Goal: Task Accomplishment & Management: Use online tool/utility

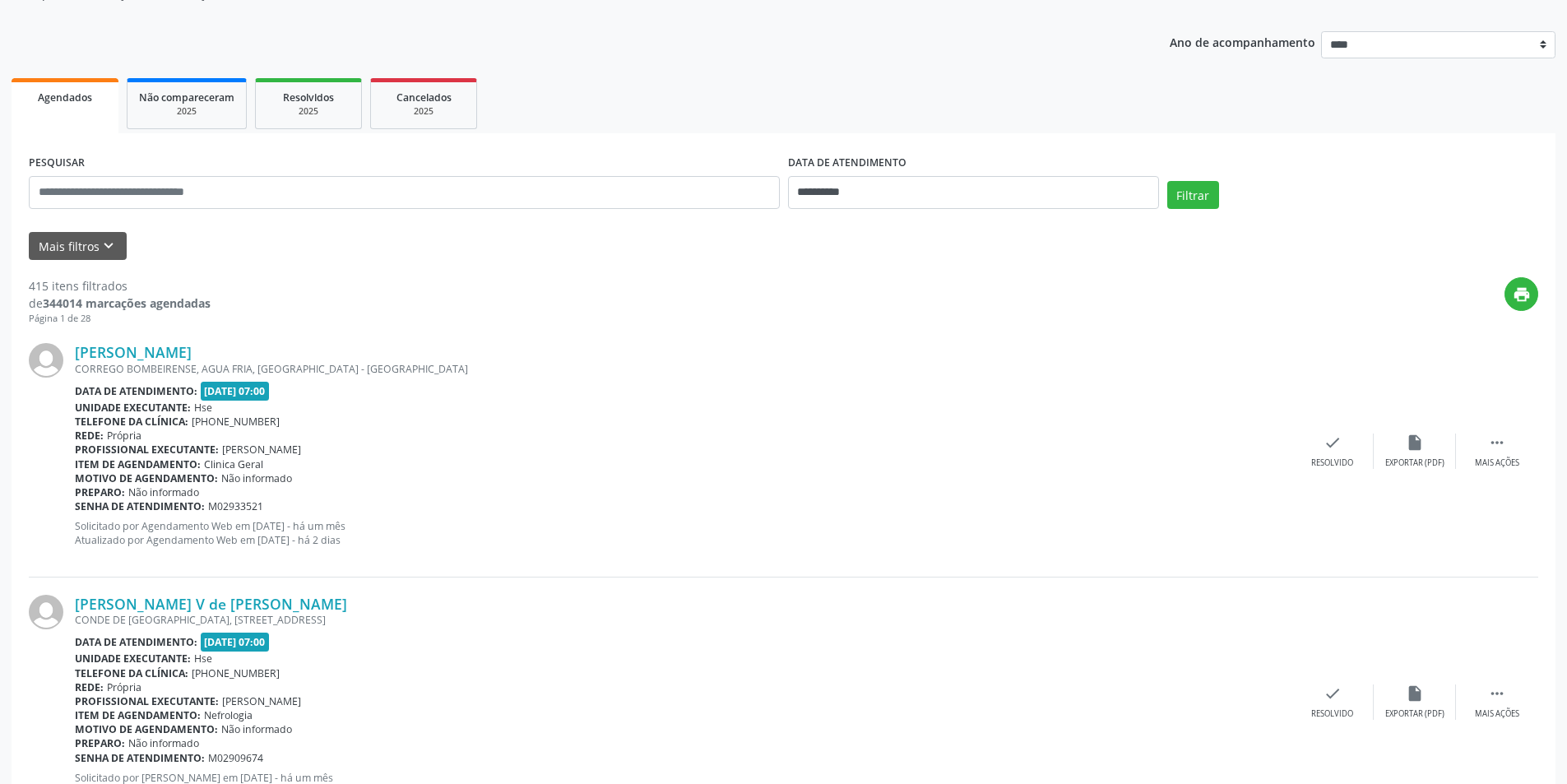
scroll to position [16, 0]
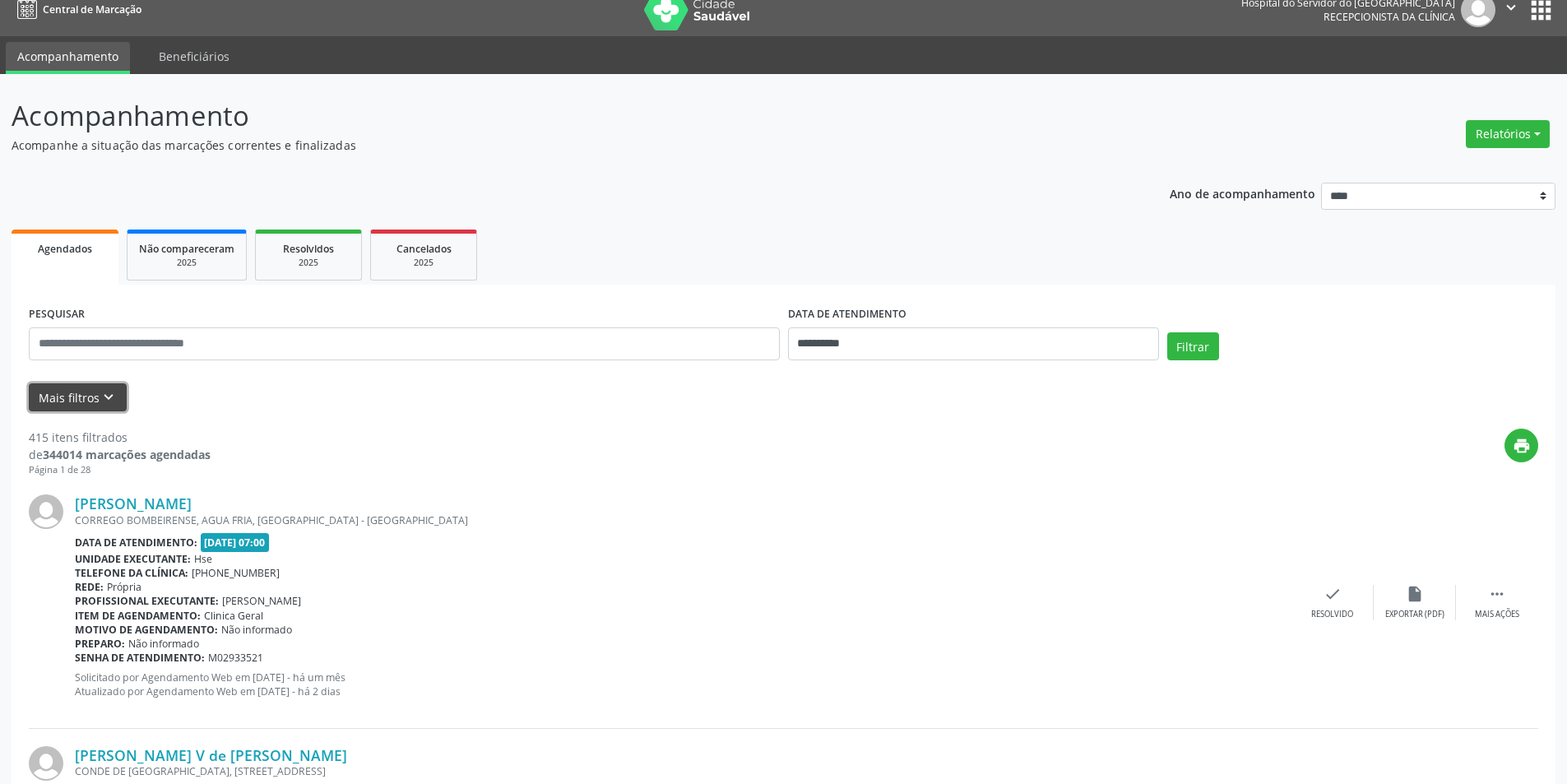
click at [110, 398] on icon "keyboard_arrow_down" at bounding box center [108, 397] width 18 height 18
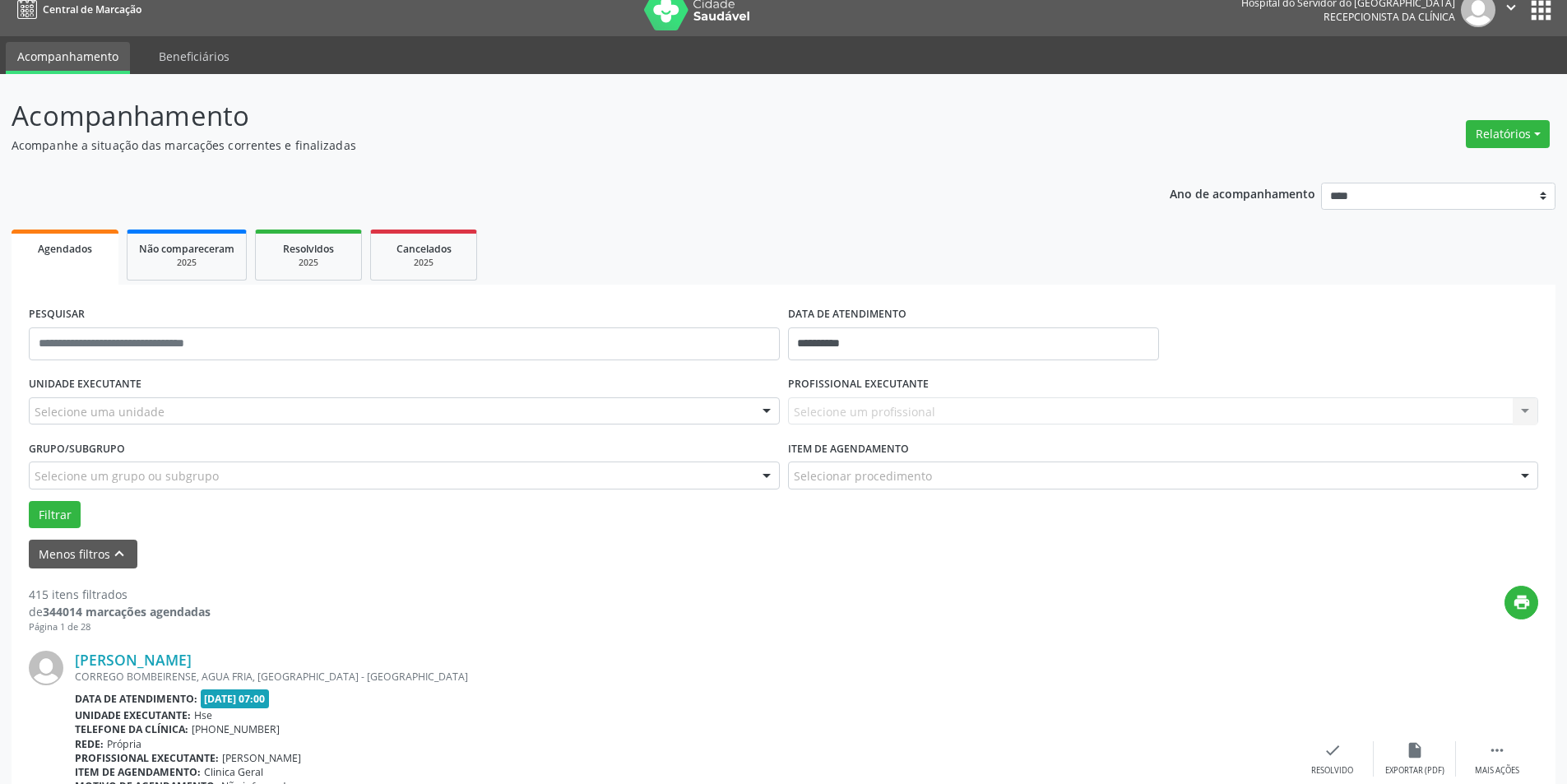
click at [273, 406] on div "Selecione uma unidade" at bounding box center [405, 411] width 751 height 28
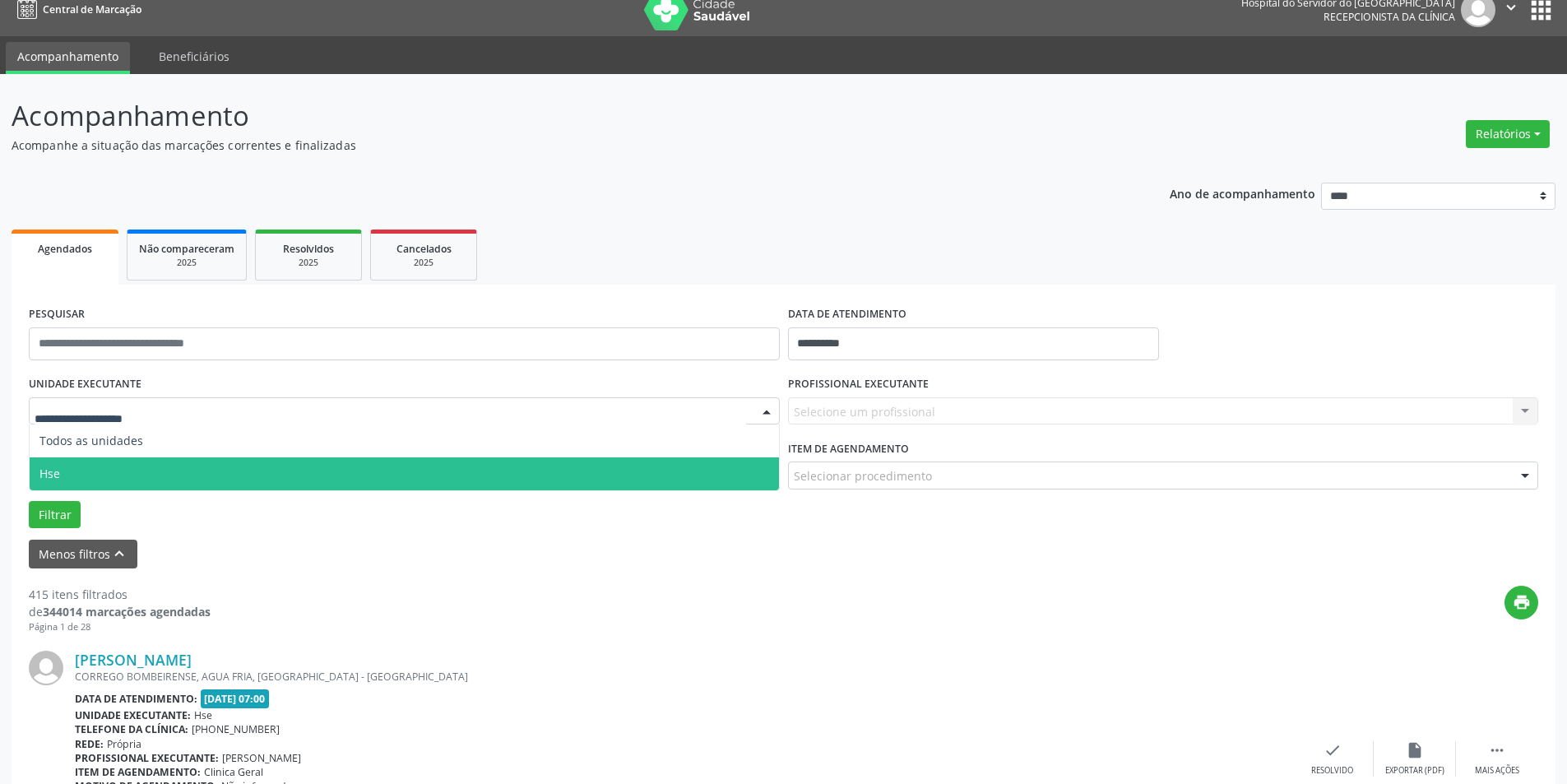
click at [255, 467] on span "Hse" at bounding box center [405, 473] width 749 height 33
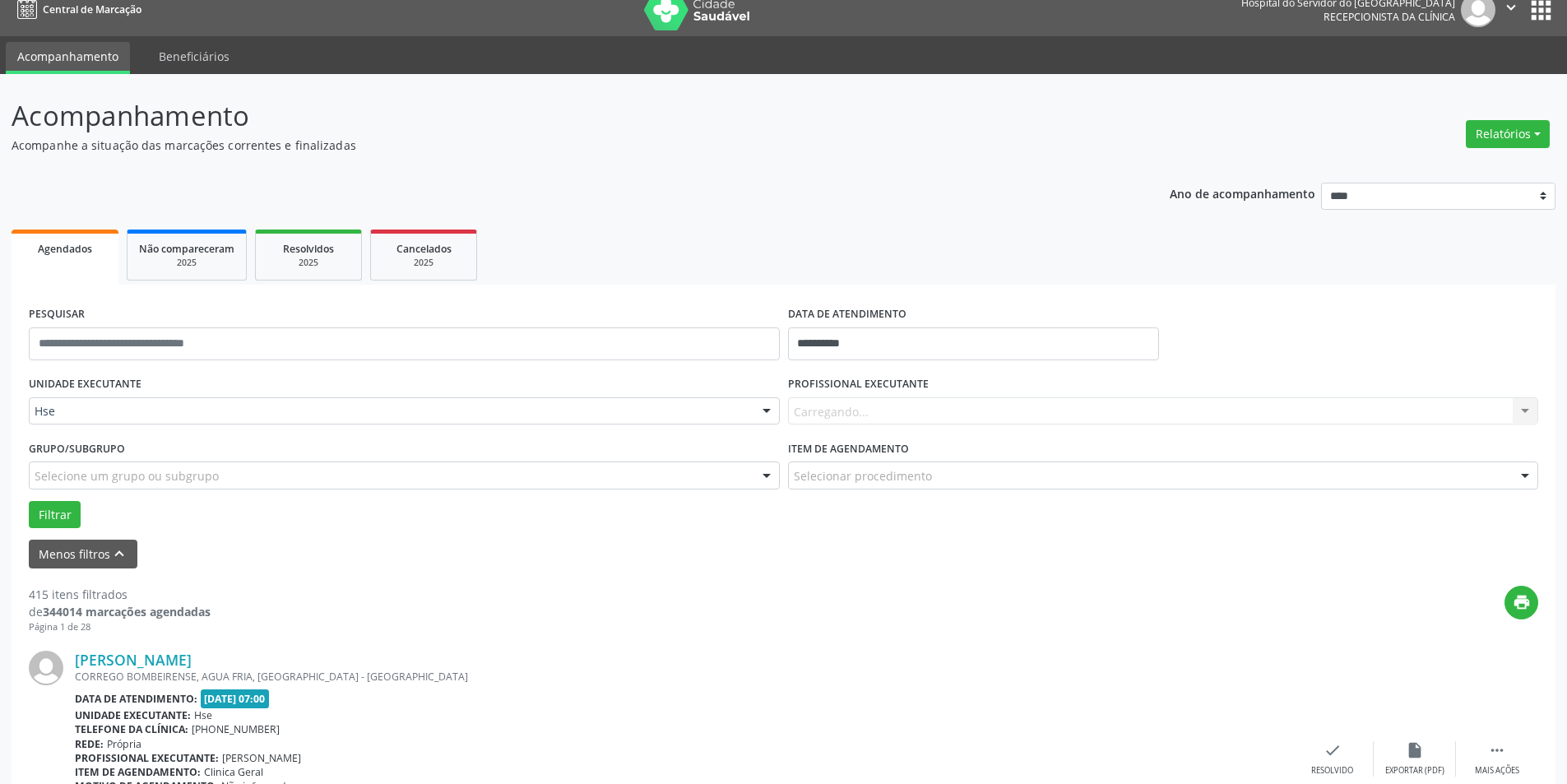
click at [884, 418] on div "Carregando... Nenhum resultado encontrado para: " " Não há nenhuma opção para s…" at bounding box center [1164, 411] width 751 height 28
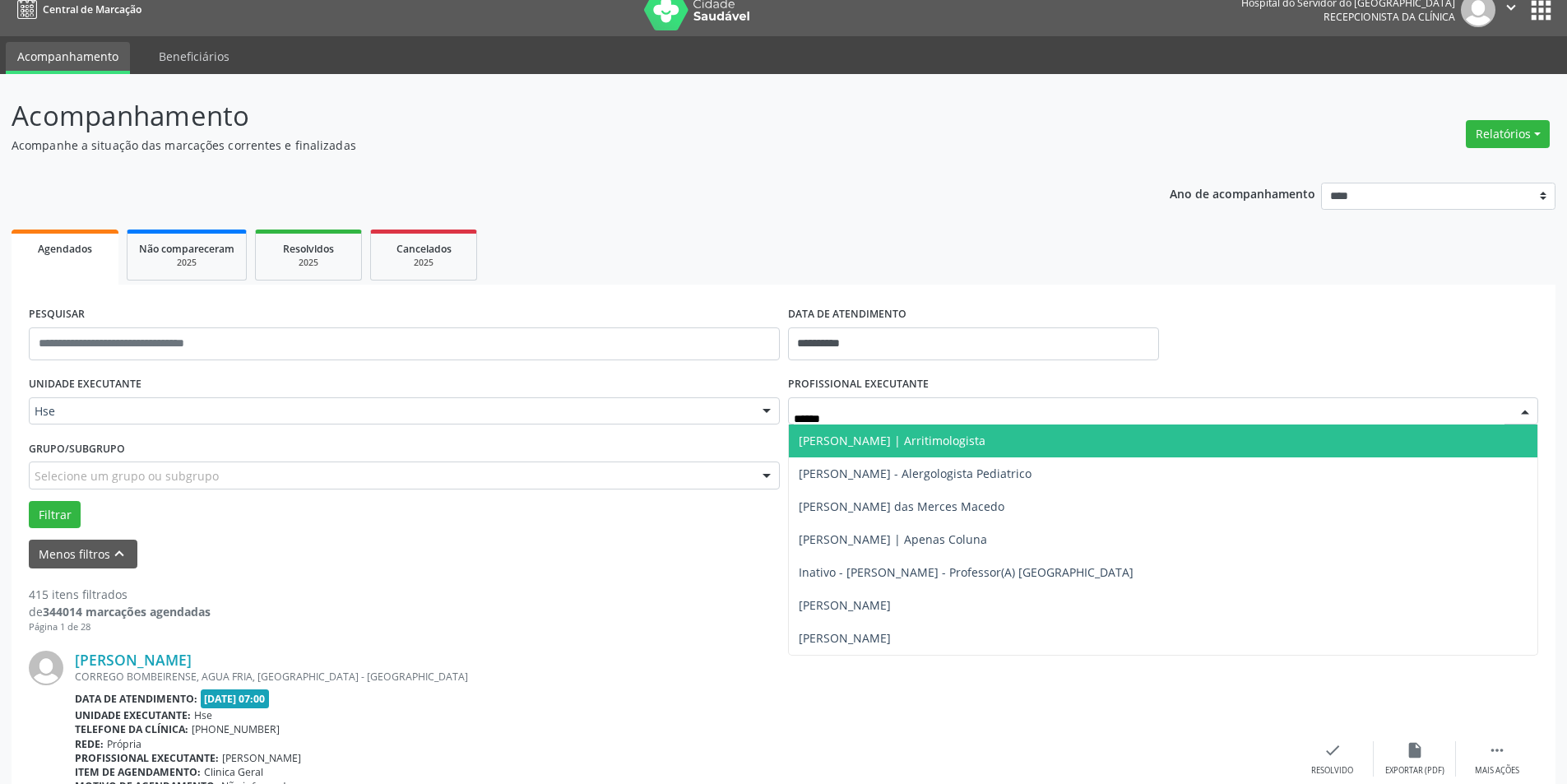
type input "*******"
click at [1032, 443] on span "[PERSON_NAME] - Alergologista Pediatrico" at bounding box center [915, 440] width 233 height 15
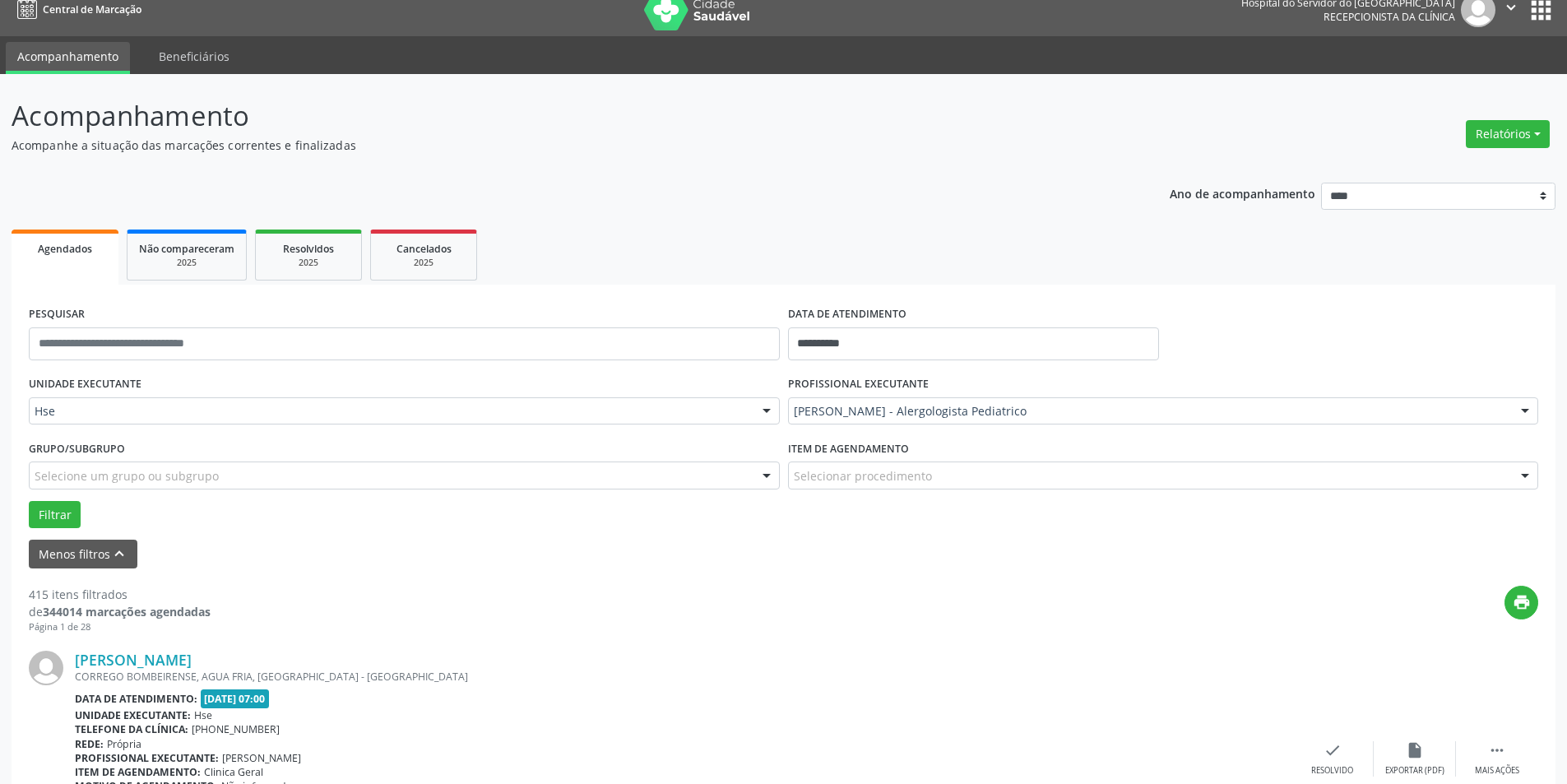
click at [987, 475] on div "Selecionar procedimento" at bounding box center [1164, 475] width 751 height 28
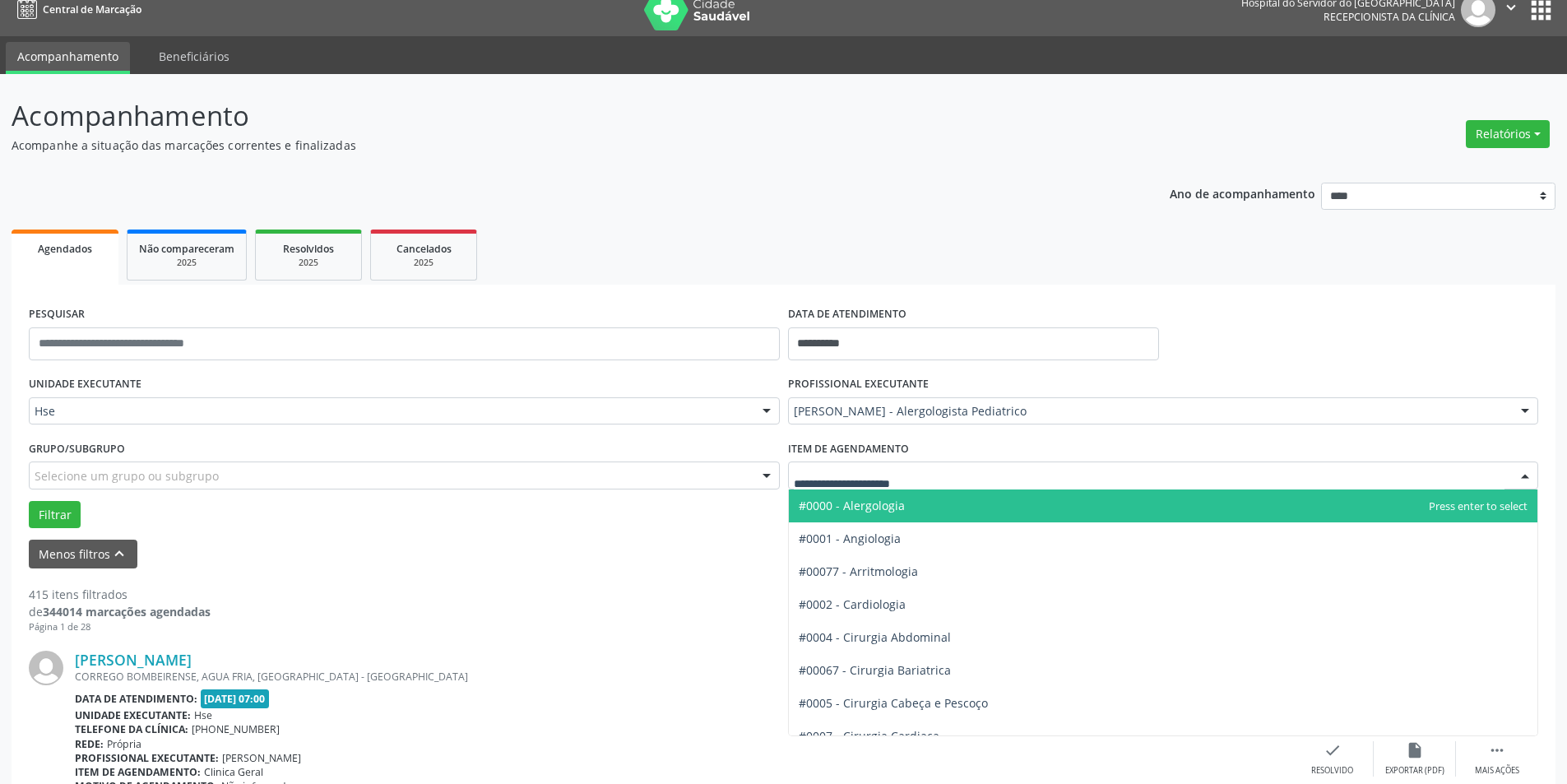
click at [947, 508] on span "#0000 - Alergologia" at bounding box center [1163, 506] width 749 height 33
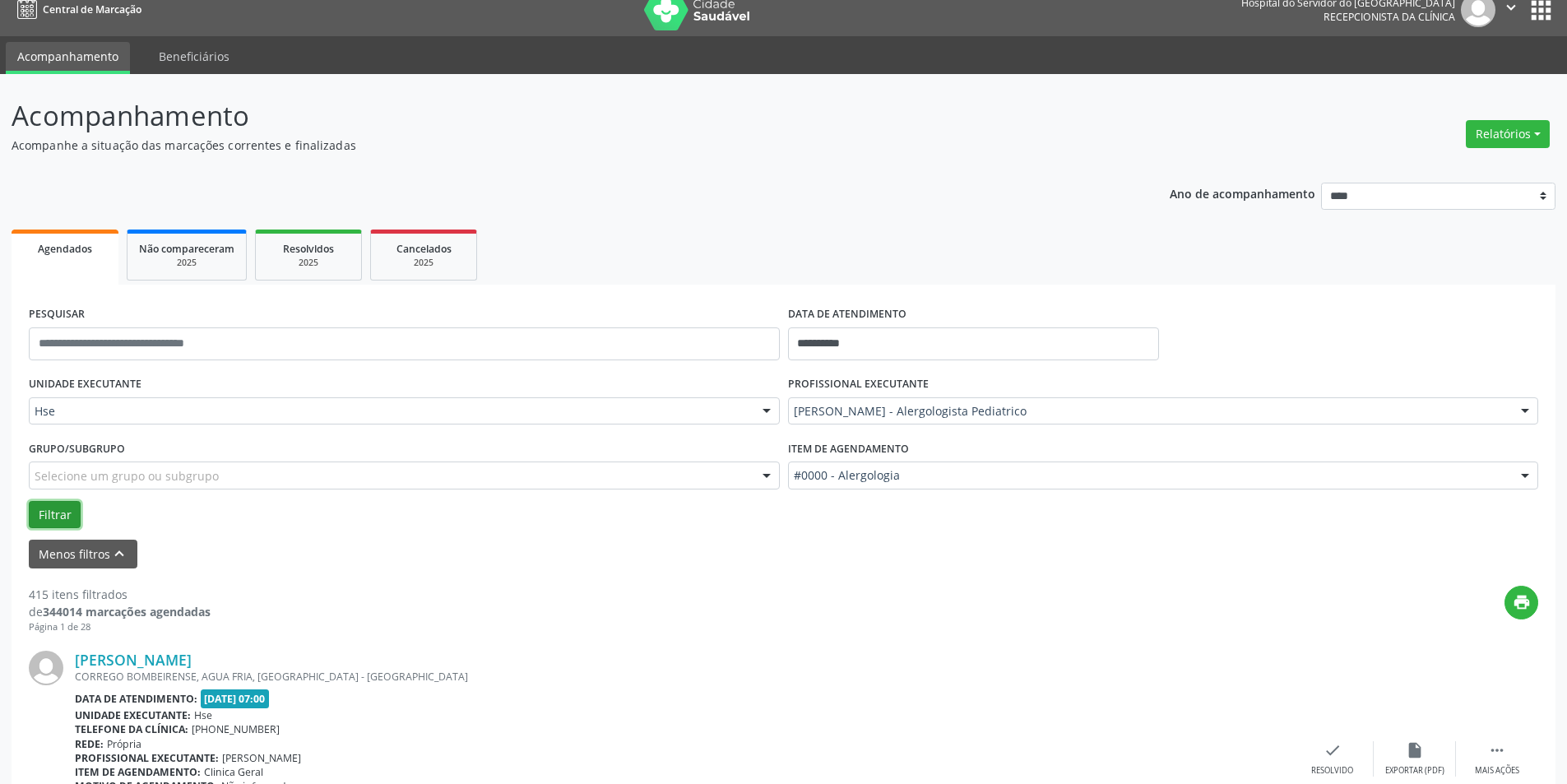
click at [57, 517] on button "Filtrar" at bounding box center [55, 514] width 52 height 28
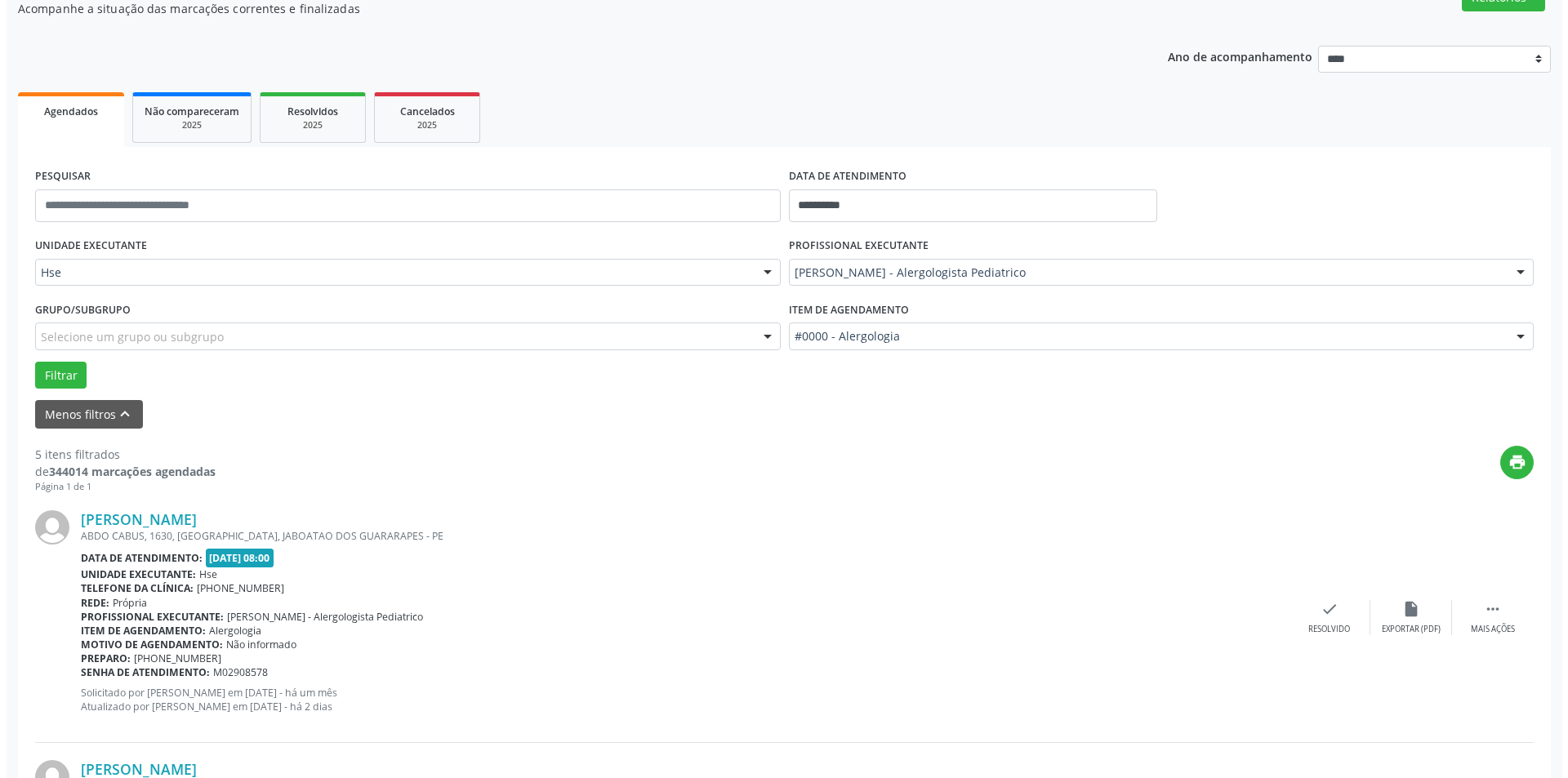
scroll to position [163, 0]
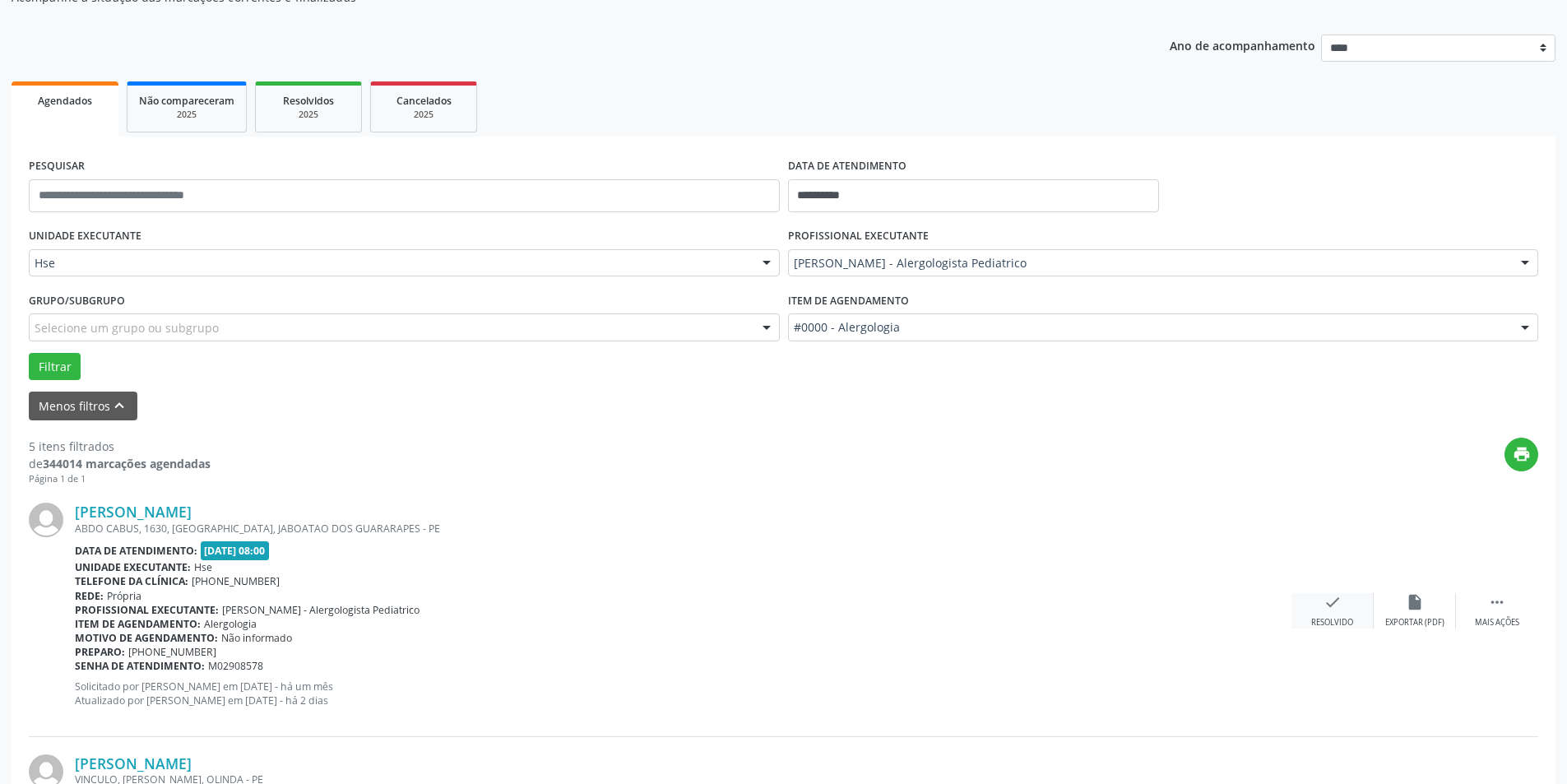
click at [1333, 619] on div "Resolvido" at bounding box center [1332, 622] width 42 height 11
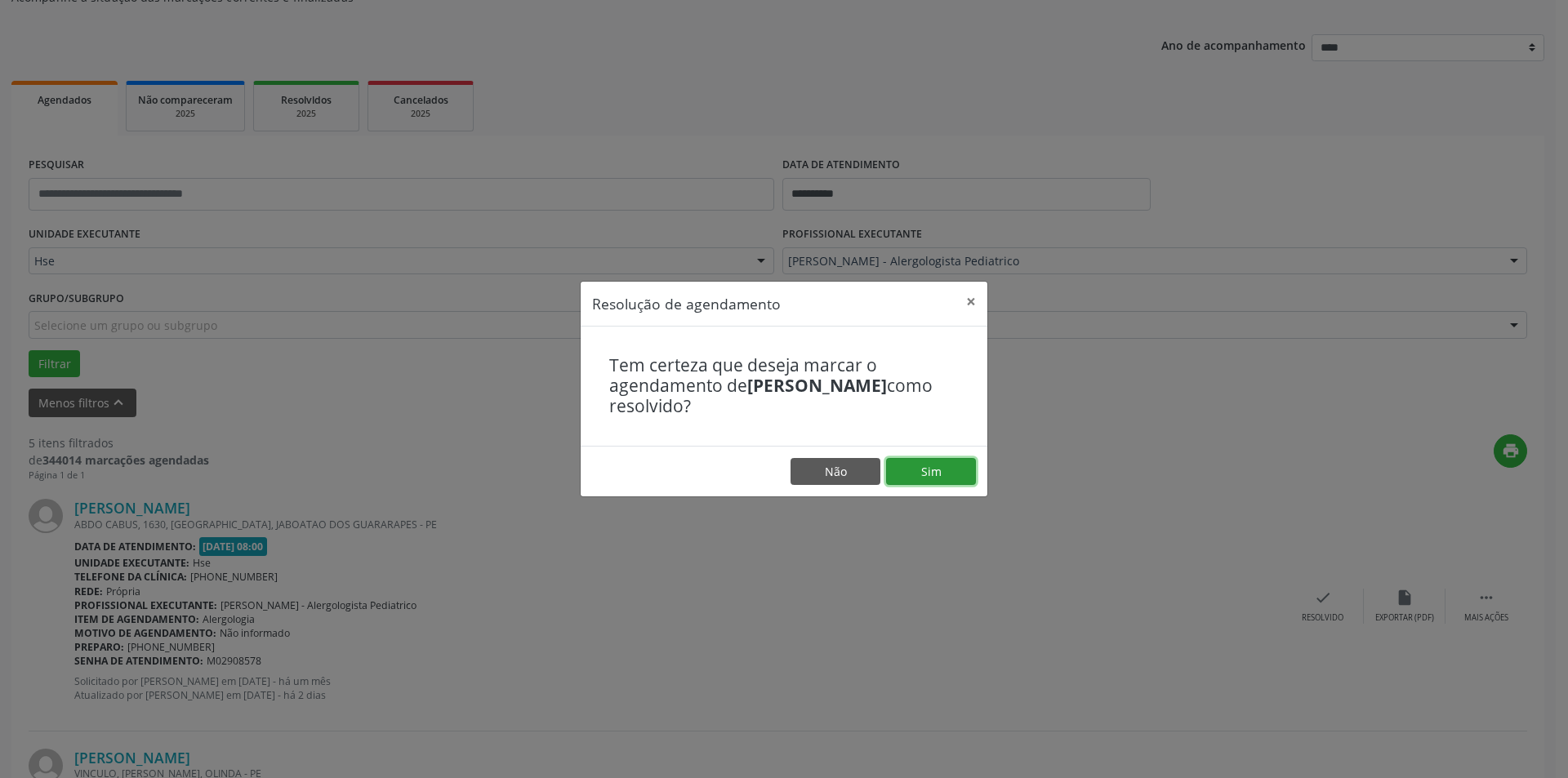
click at [971, 470] on button "Sim" at bounding box center [931, 472] width 90 height 28
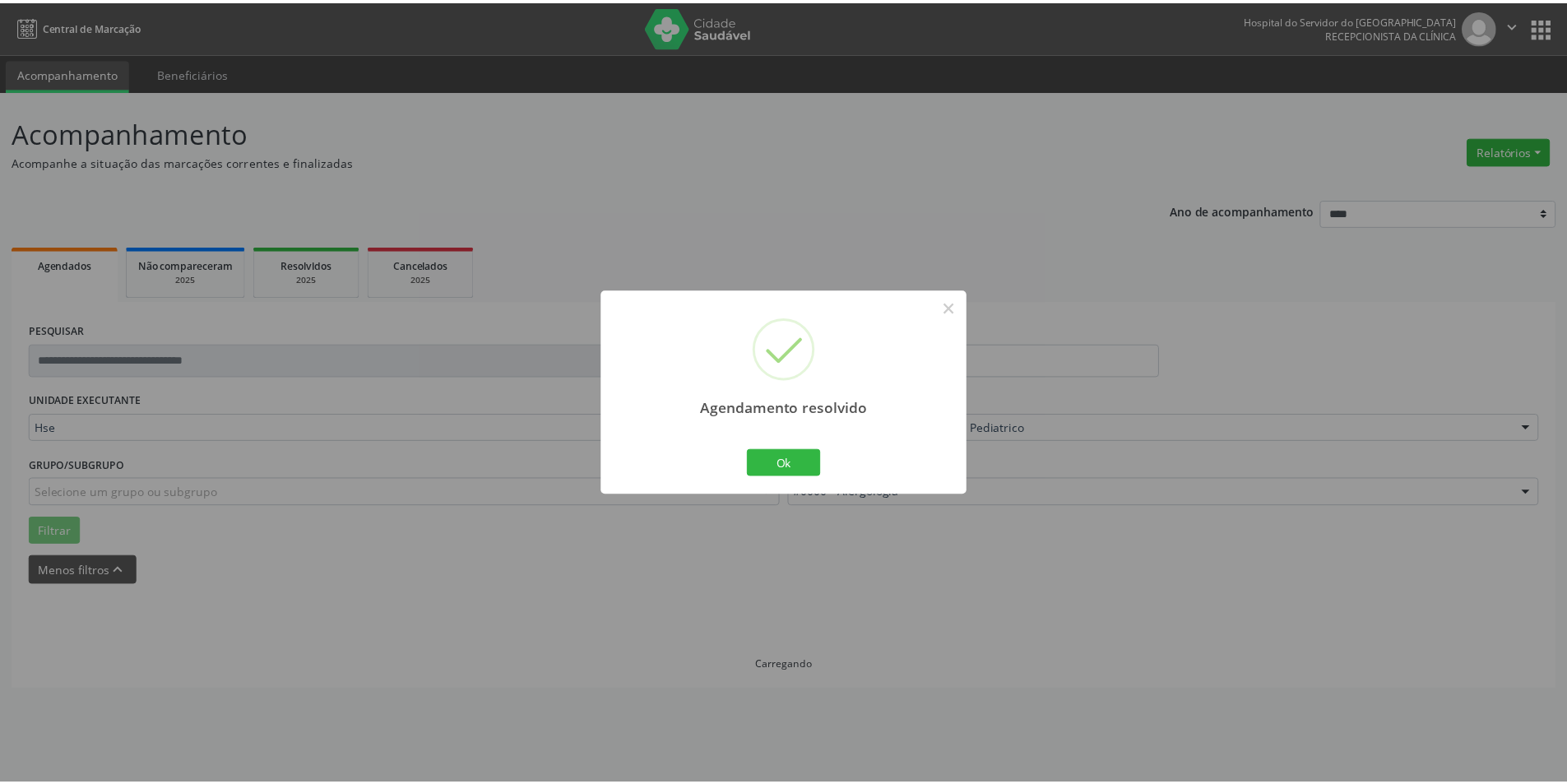
scroll to position [0, 0]
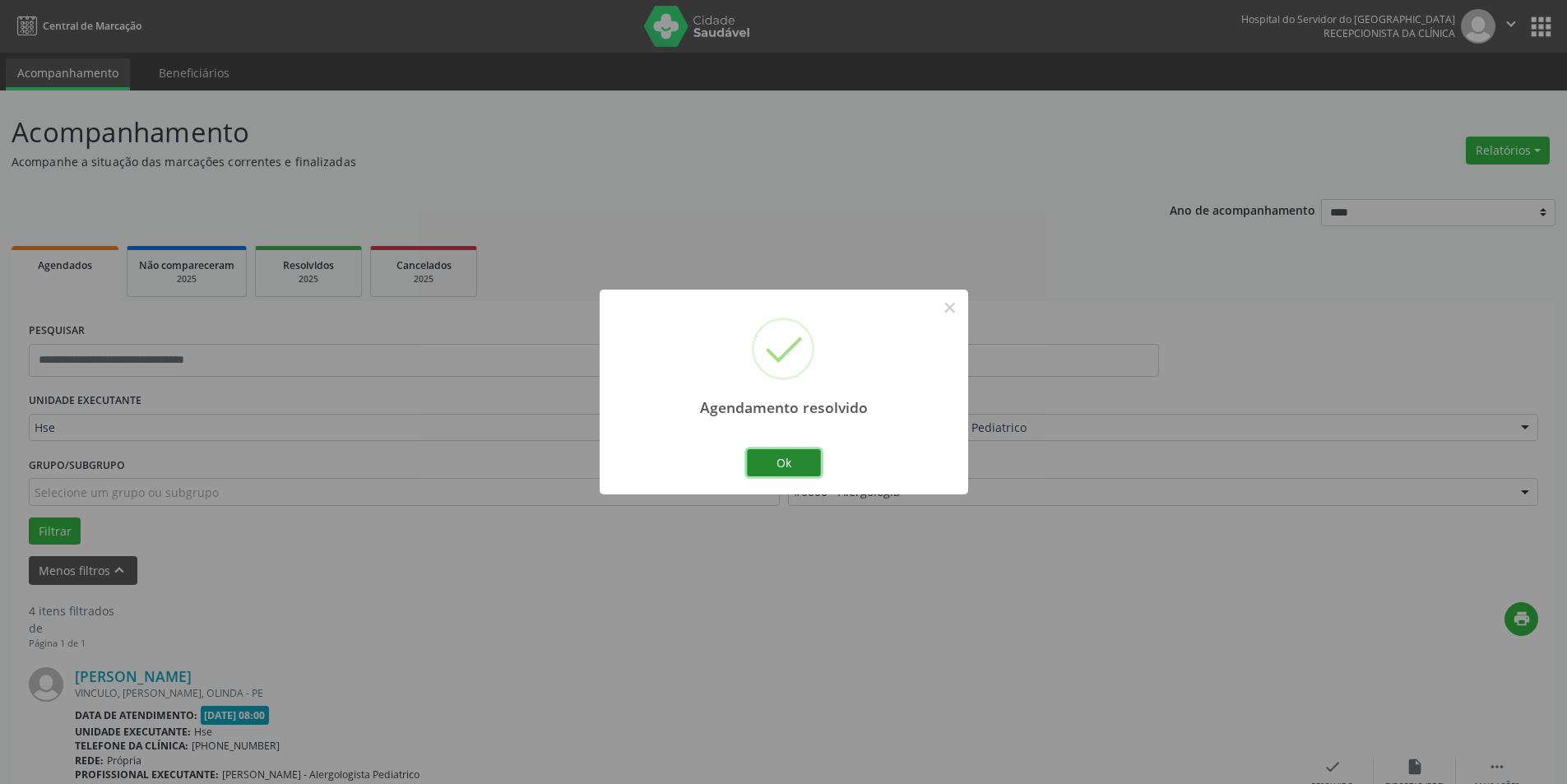
click at [811, 462] on button "Ok" at bounding box center [784, 462] width 74 height 28
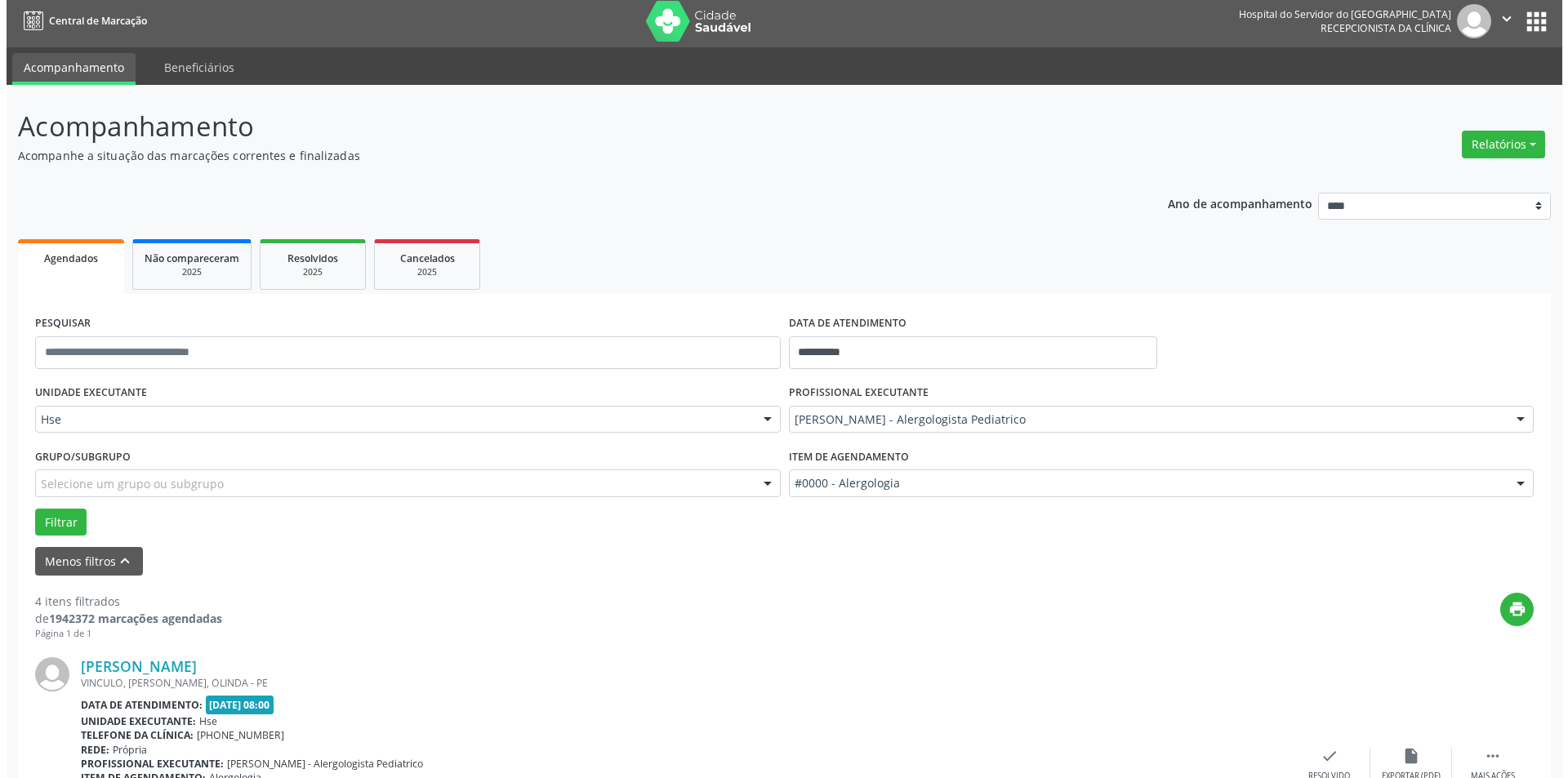
scroll to position [163, 0]
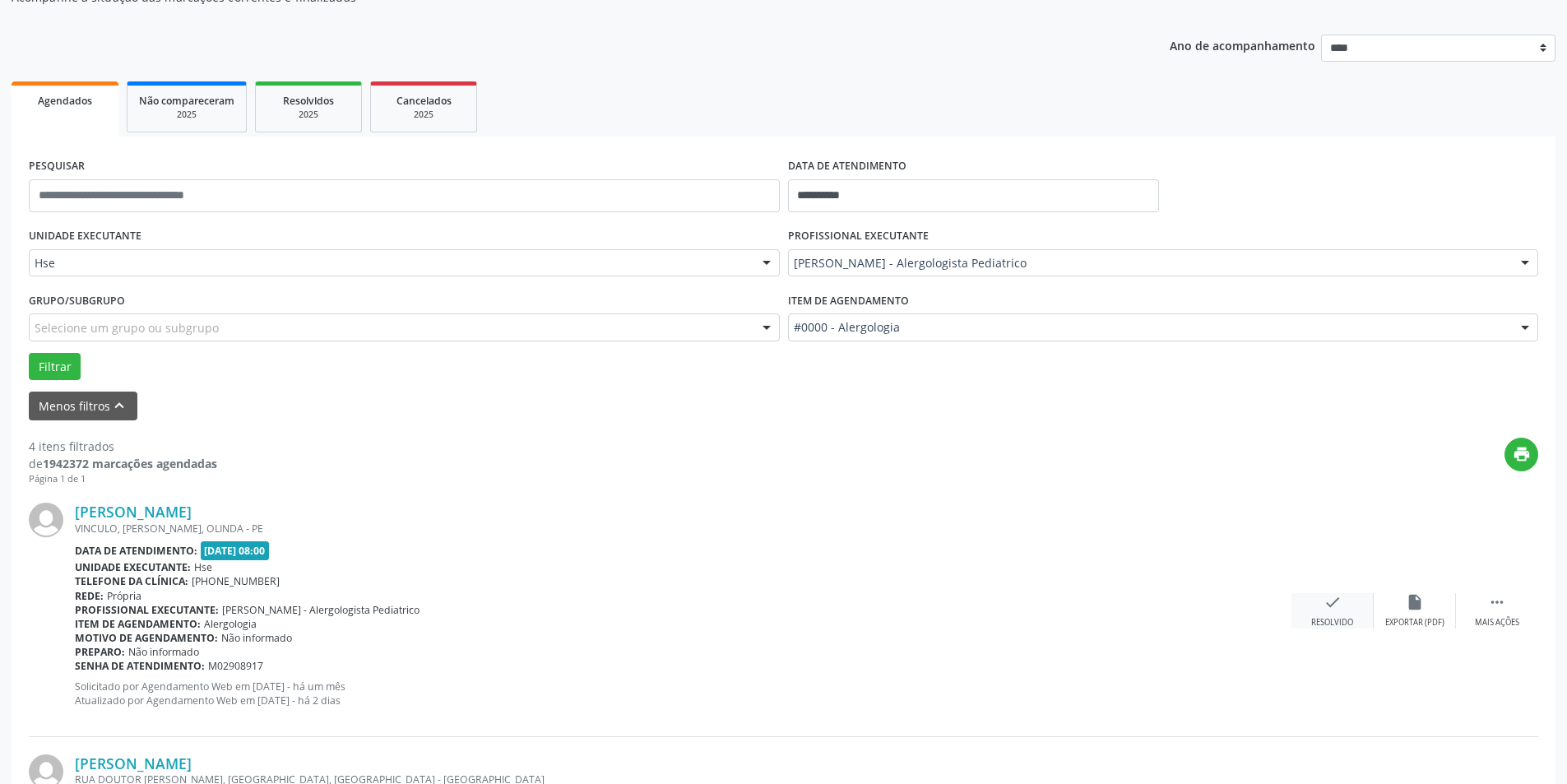
click at [1322, 623] on div "Resolvido" at bounding box center [1332, 622] width 42 height 11
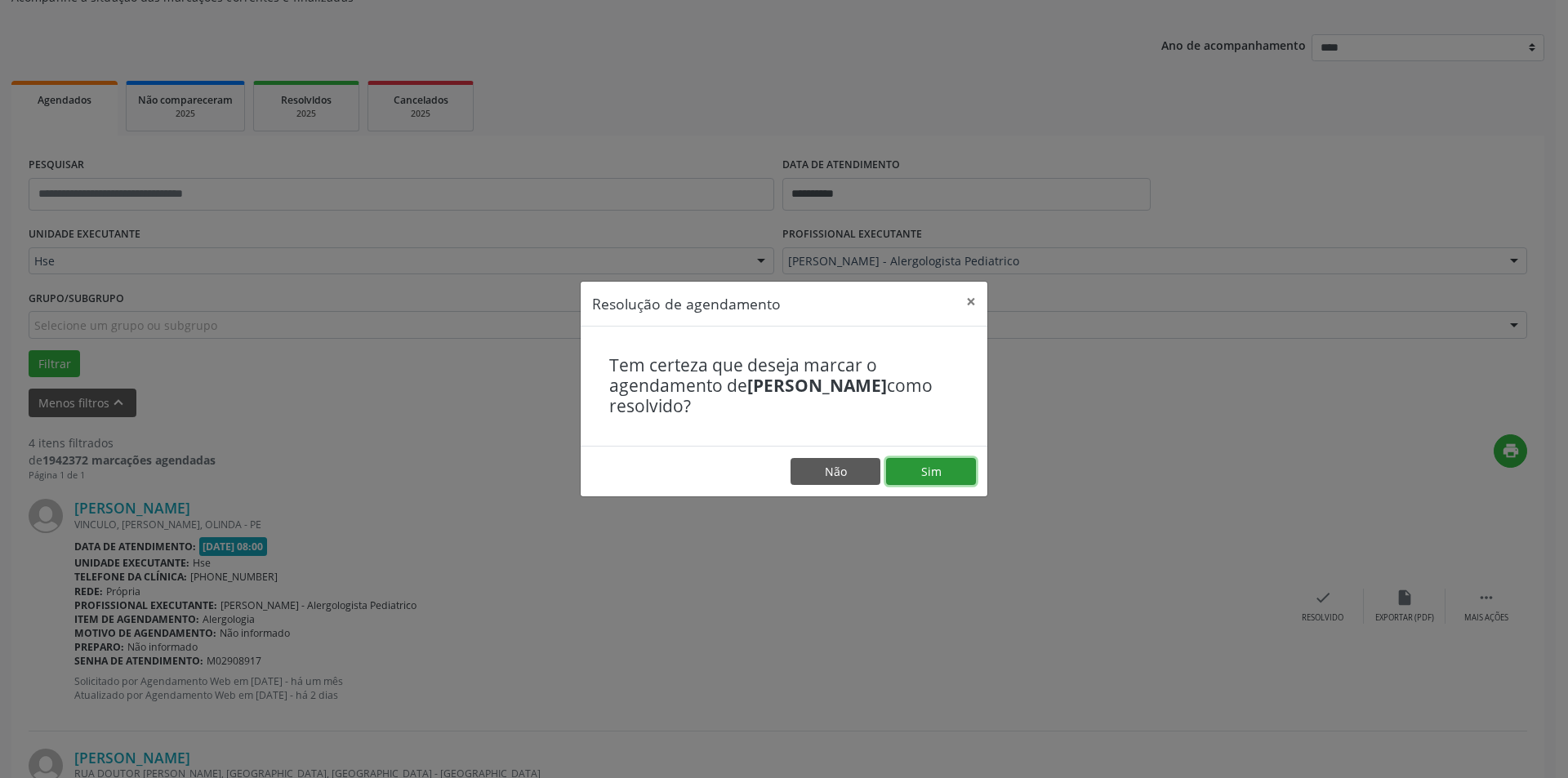
click at [946, 468] on button "Sim" at bounding box center [931, 472] width 90 height 28
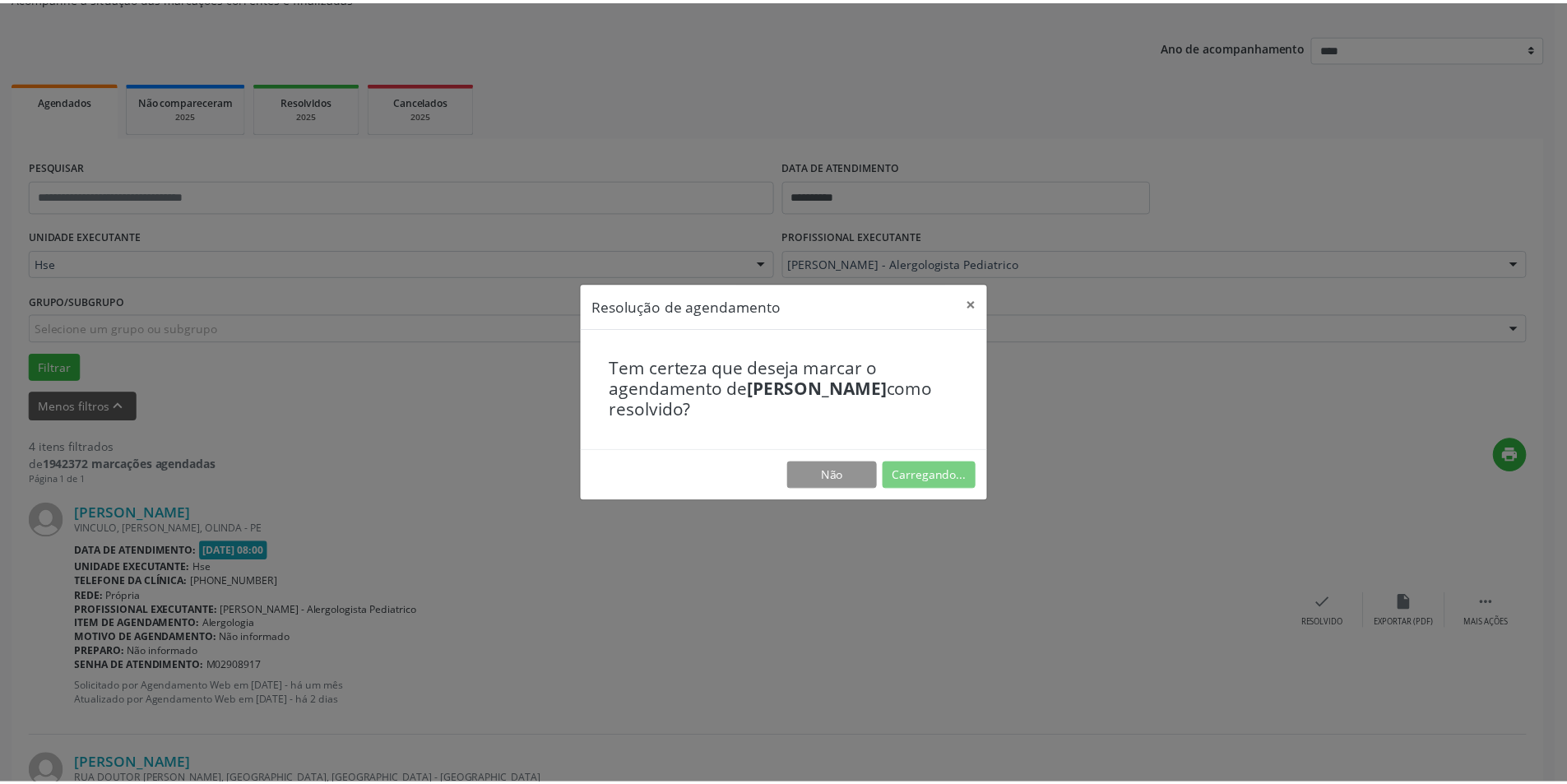
scroll to position [0, 0]
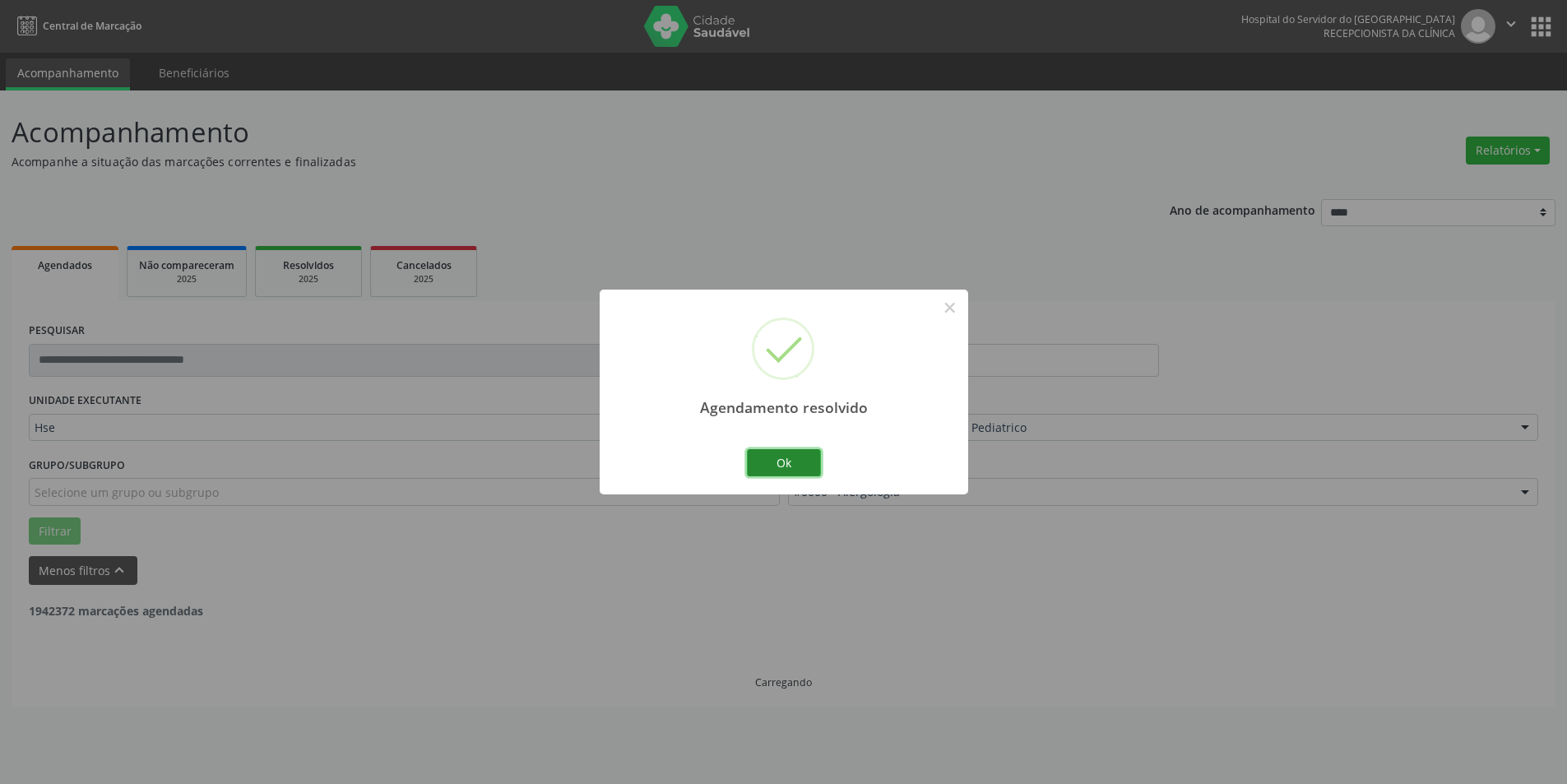
click at [781, 462] on button "Ok" at bounding box center [784, 462] width 74 height 28
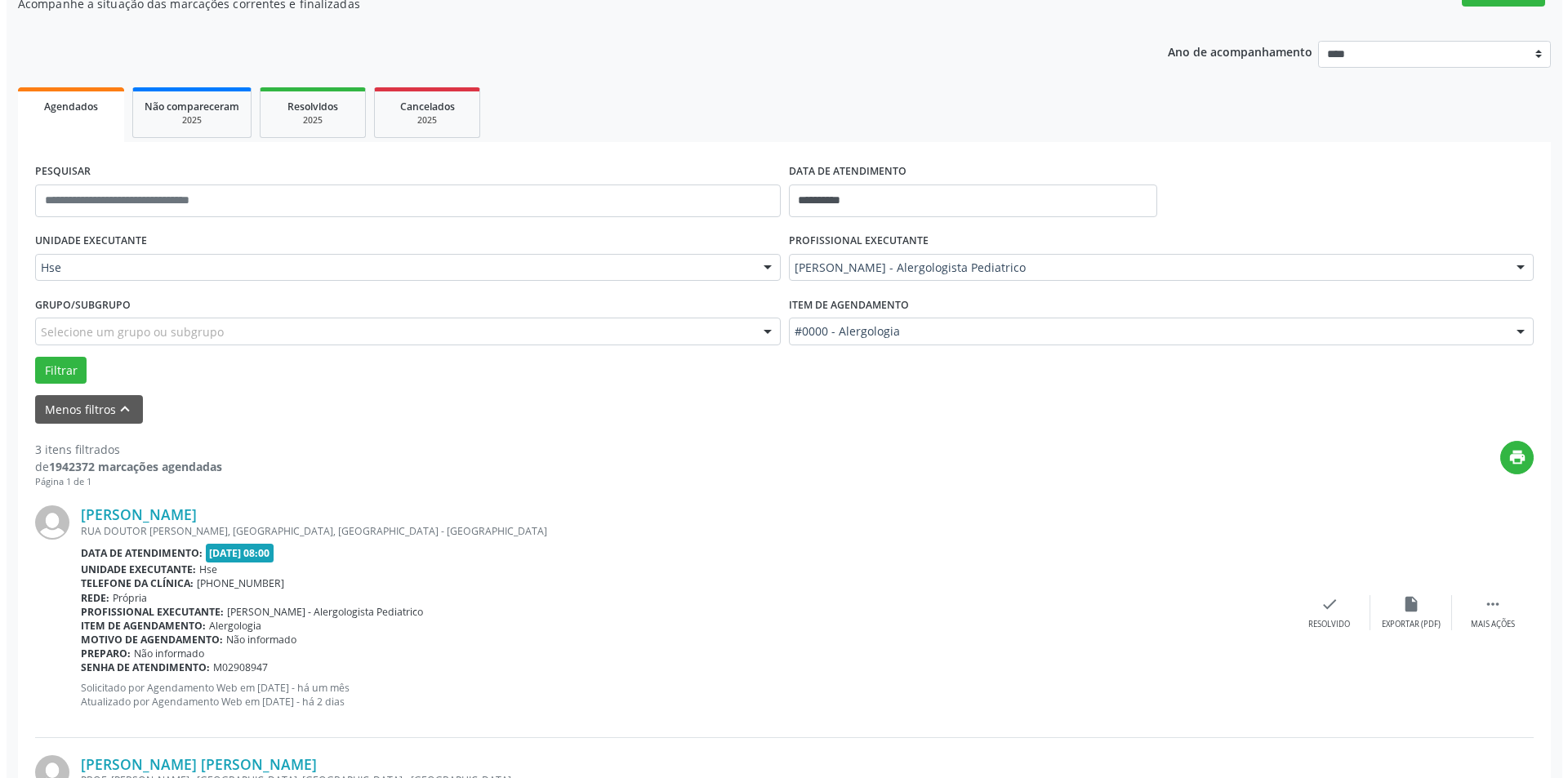
scroll to position [408, 0]
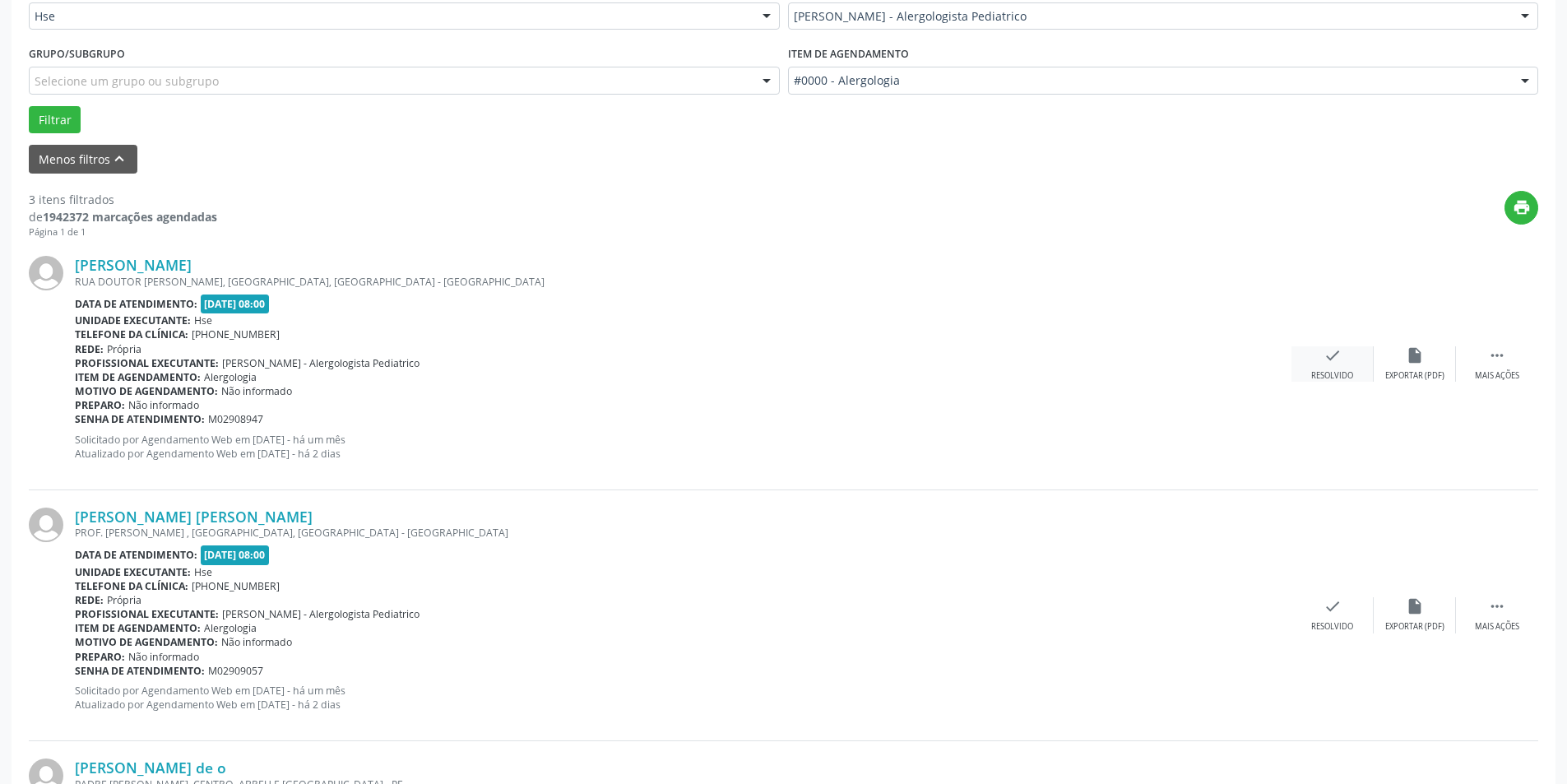
click at [1329, 375] on div "Resolvido" at bounding box center [1332, 375] width 42 height 11
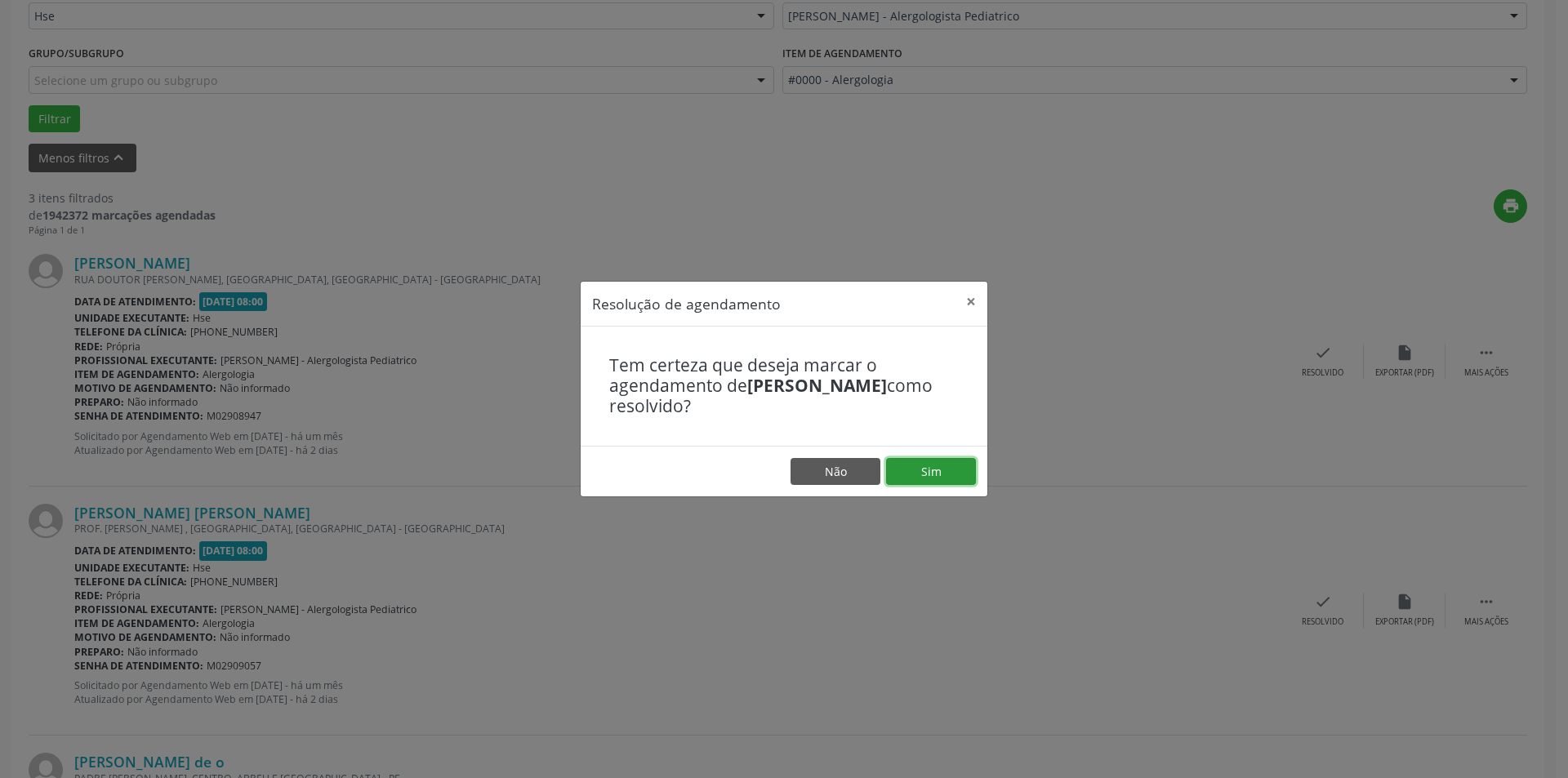
drag, startPoint x: 954, startPoint y: 472, endPoint x: 950, endPoint y: 461, distance: 11.7
click at [952, 465] on button "Sim" at bounding box center [931, 472] width 90 height 28
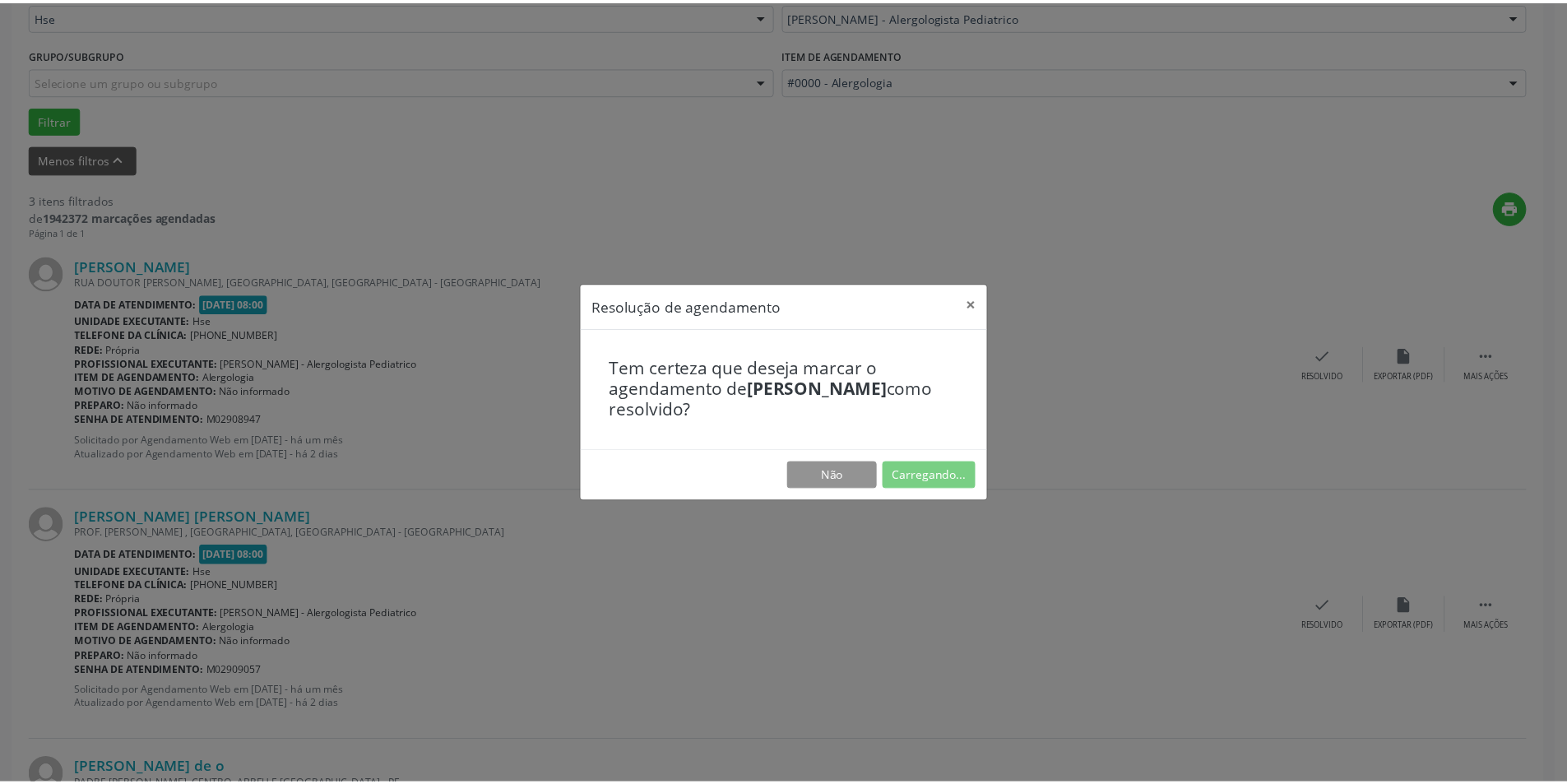
scroll to position [0, 0]
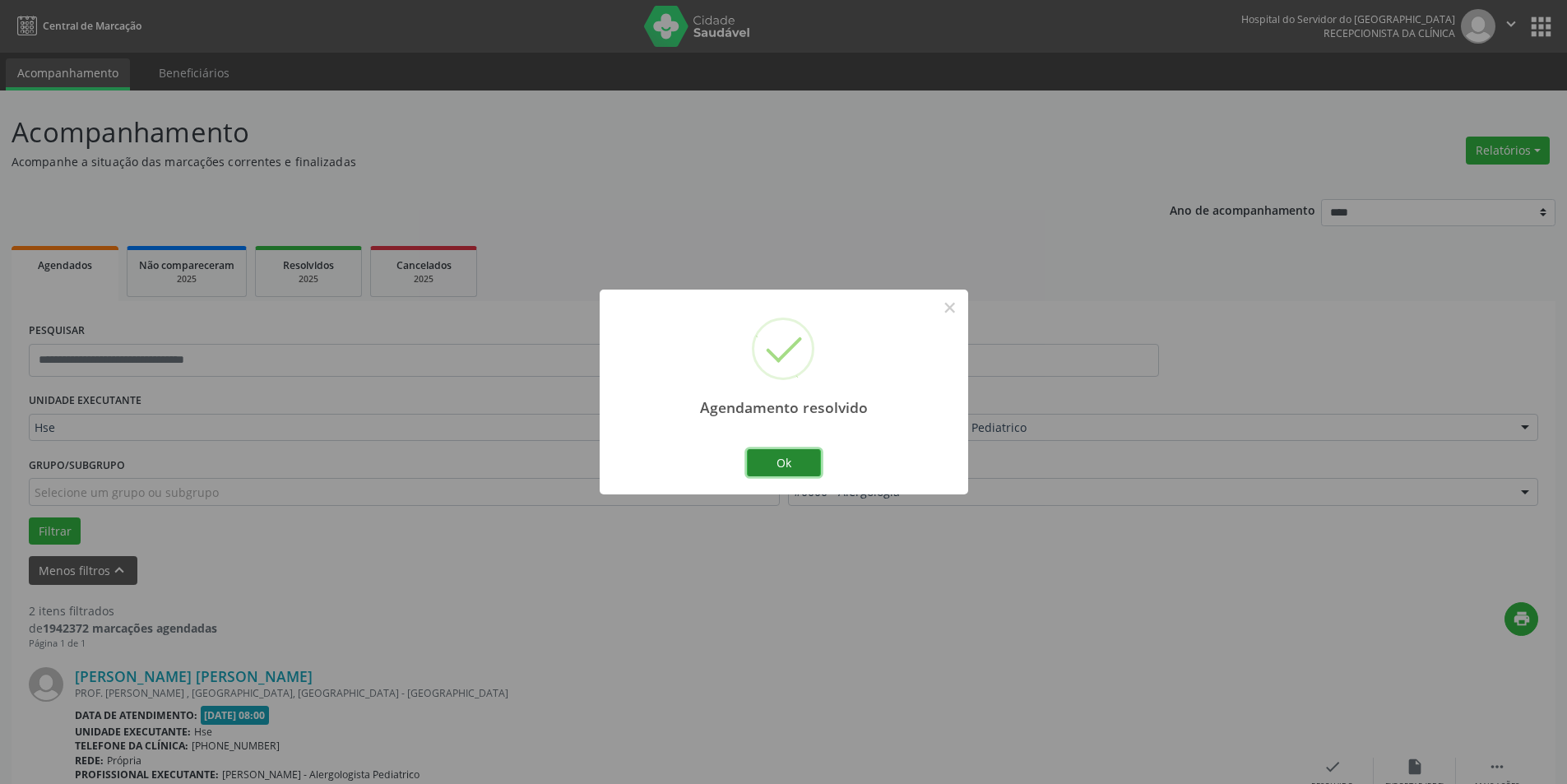
click at [787, 474] on button "Ok" at bounding box center [784, 462] width 74 height 28
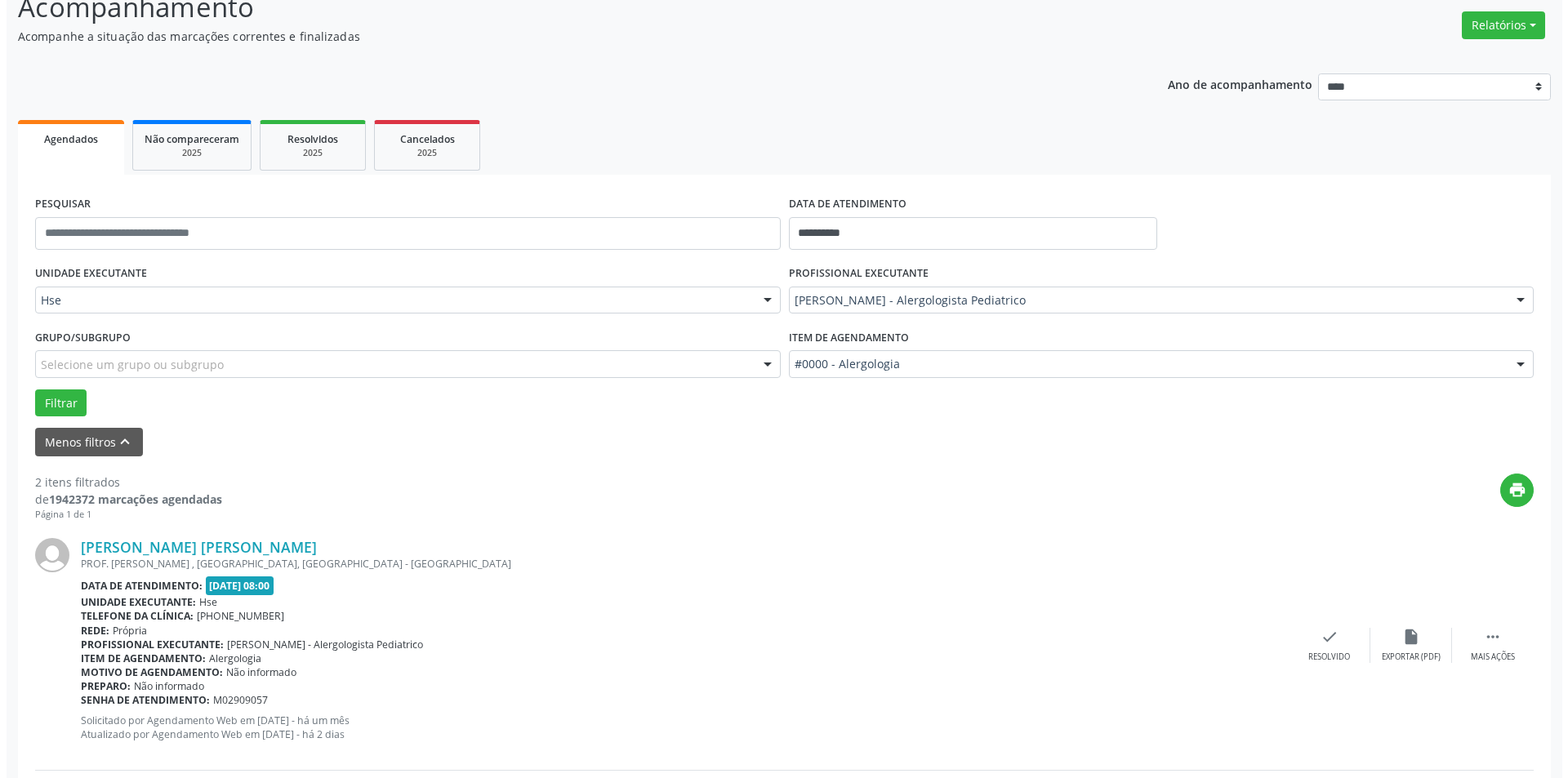
scroll to position [394, 0]
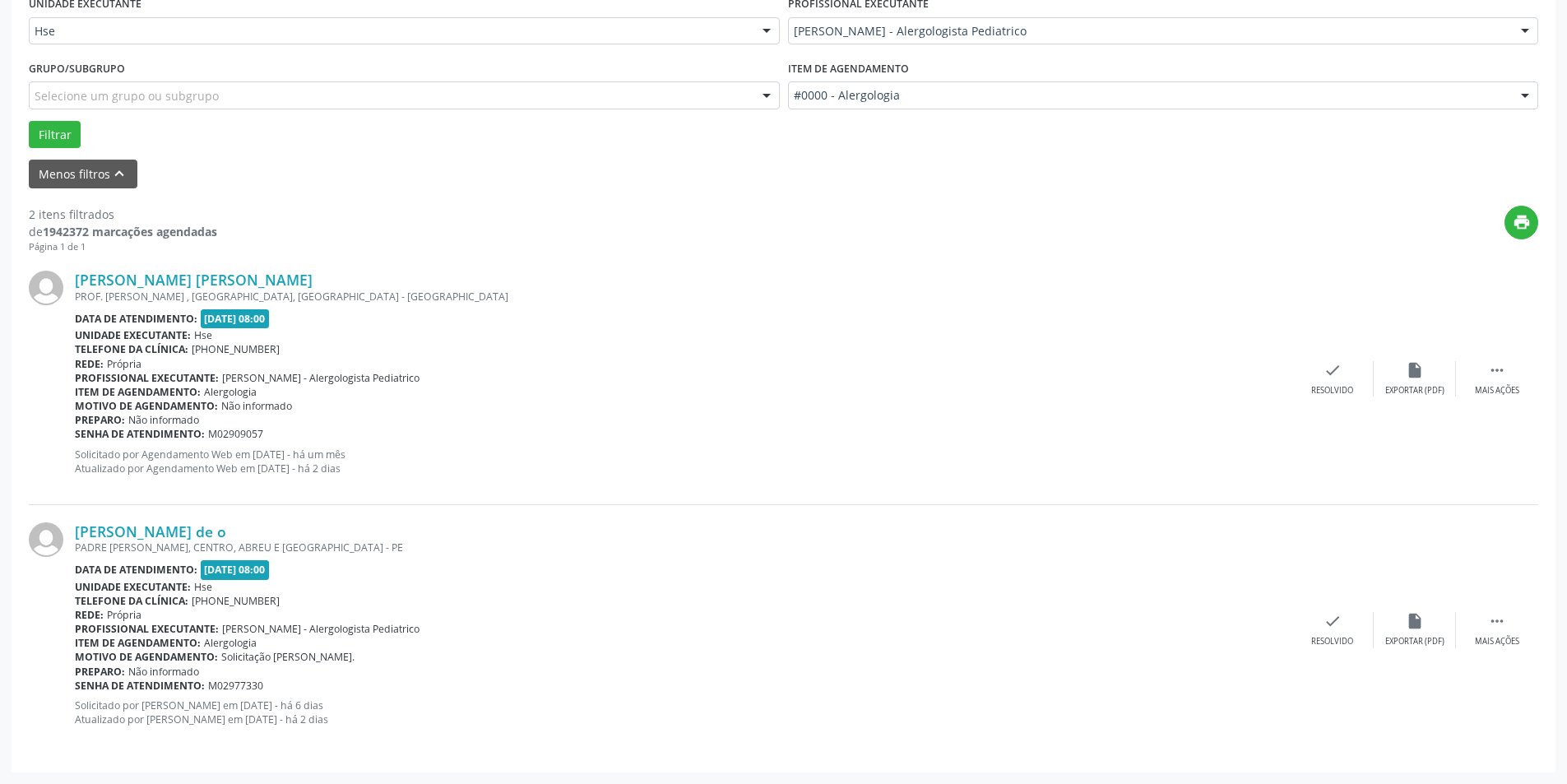
click at [1321, 357] on div "[PERSON_NAME] [PERSON_NAME] PROF. [PERSON_NAME] , [GEOGRAPHIC_DATA], [GEOGRAPHI…" at bounding box center [784, 379] width 1510 height 251
click at [1319, 372] on div "check Resolvido" at bounding box center [1332, 378] width 82 height 35
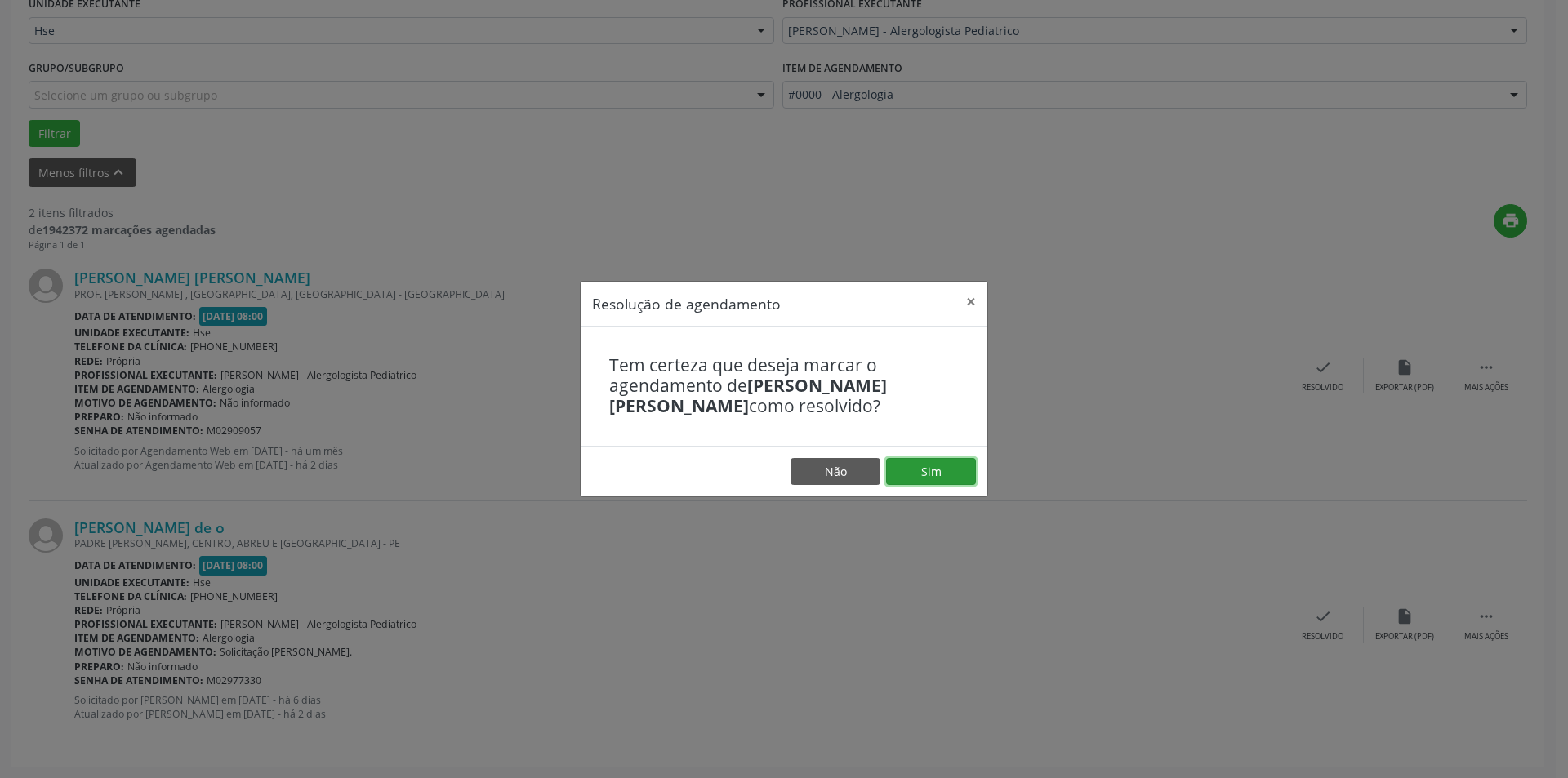
click at [949, 459] on button "Sim" at bounding box center [931, 472] width 90 height 28
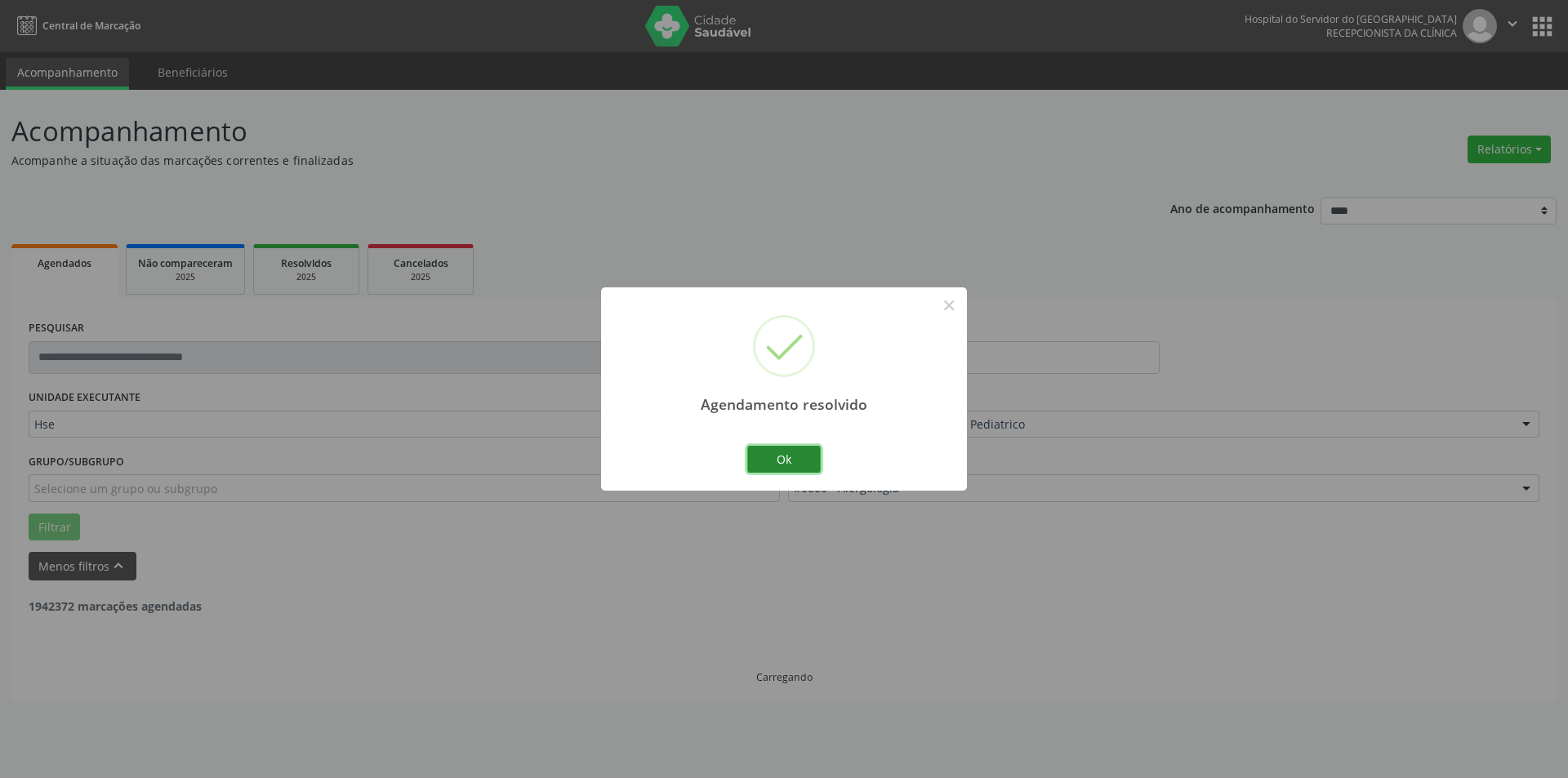
click at [778, 460] on button "Ok" at bounding box center [784, 459] width 74 height 28
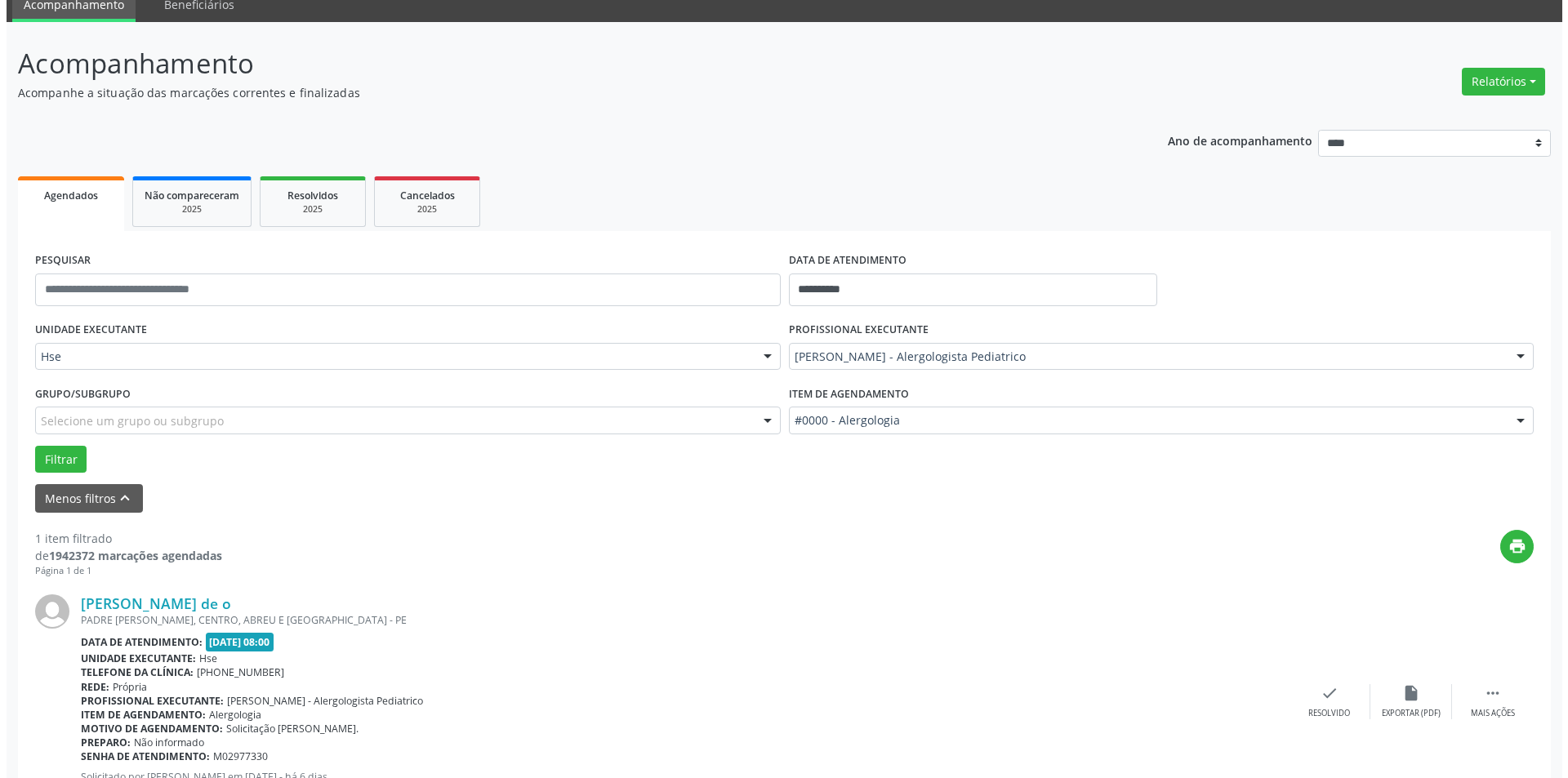
scroll to position [145, 0]
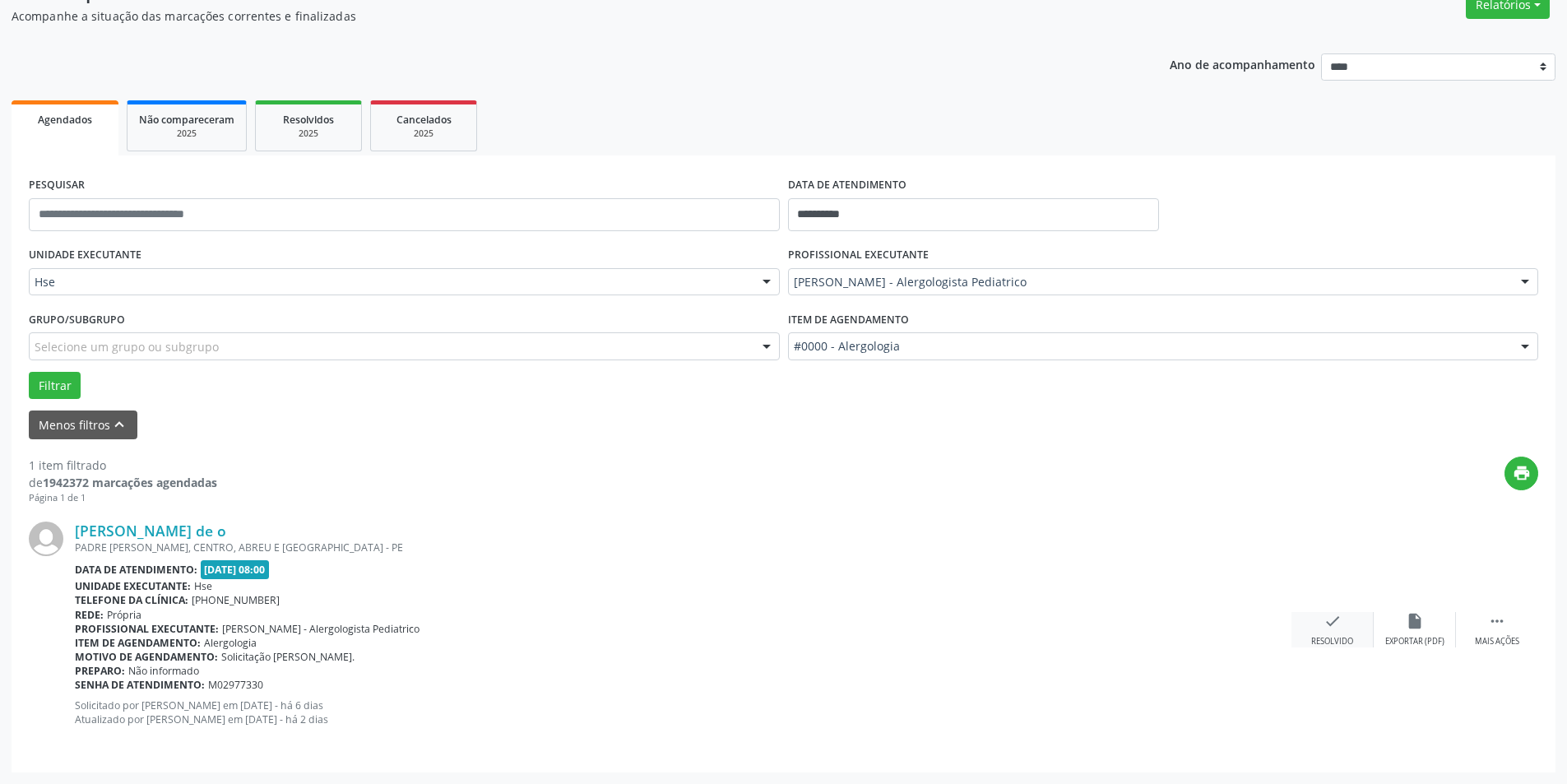
click at [1309, 624] on div "check Resolvido" at bounding box center [1332, 629] width 82 height 35
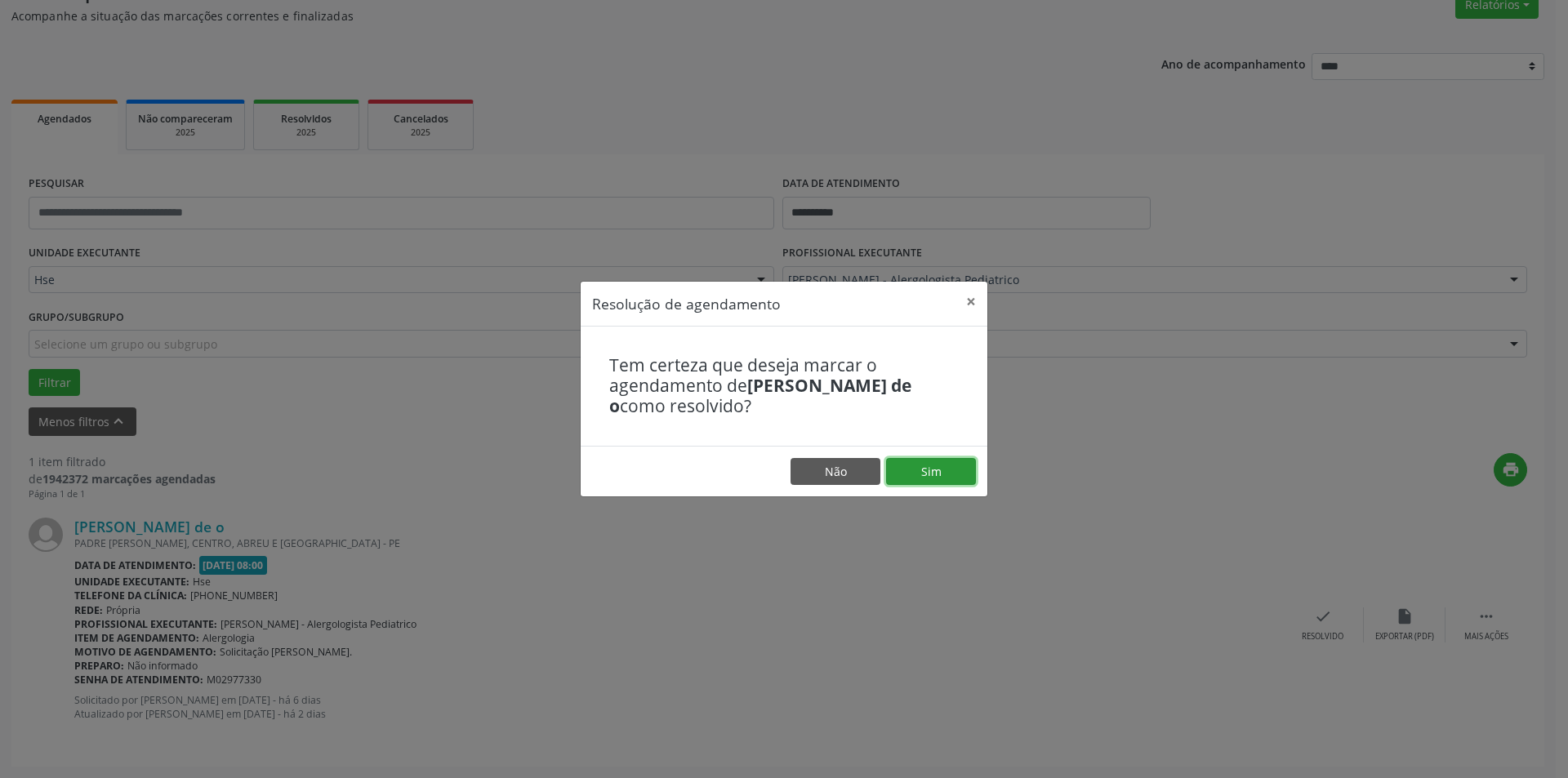
click at [958, 463] on button "Sim" at bounding box center [931, 472] width 90 height 28
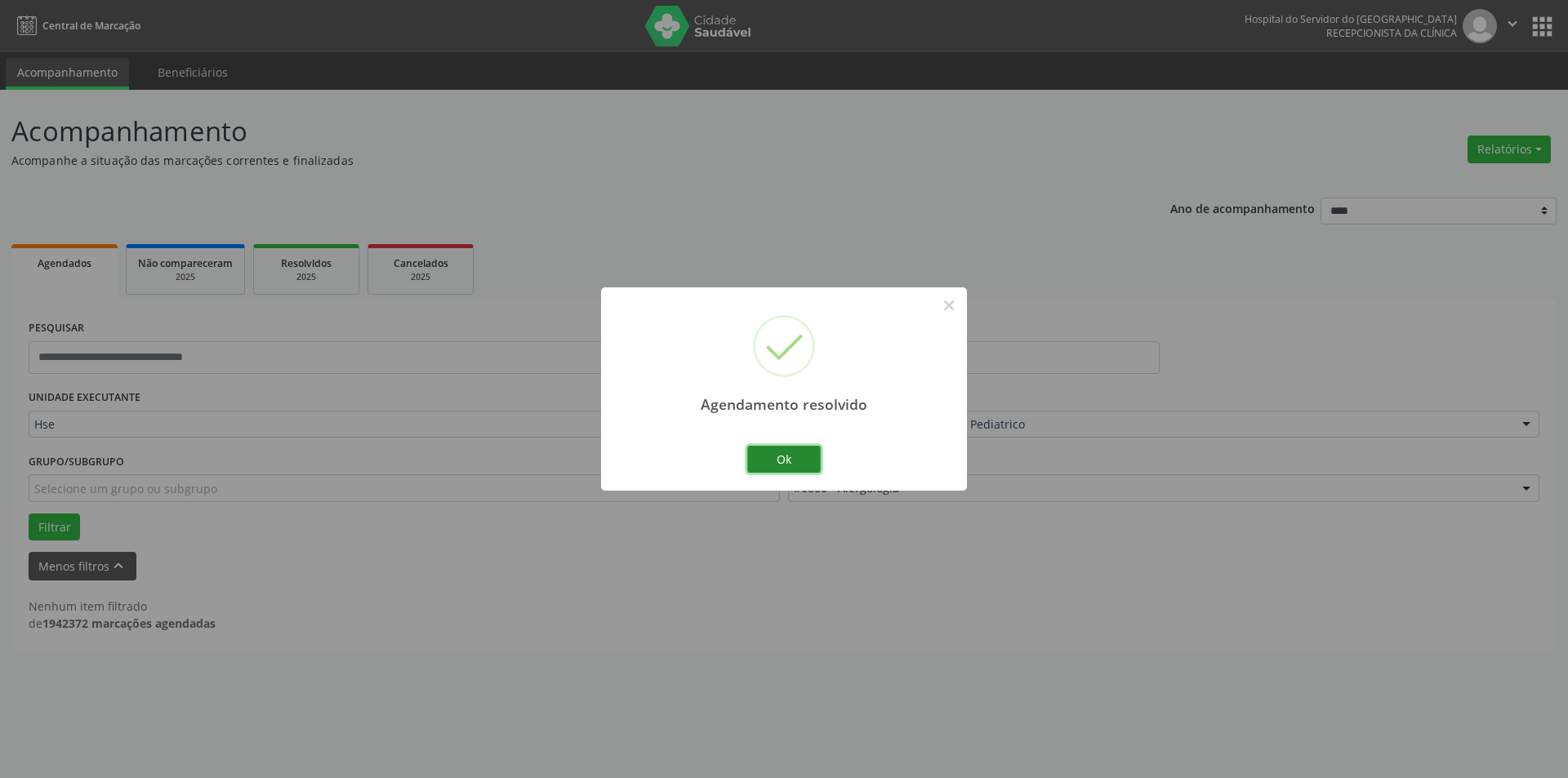
click at [771, 453] on button "Ok" at bounding box center [784, 459] width 74 height 28
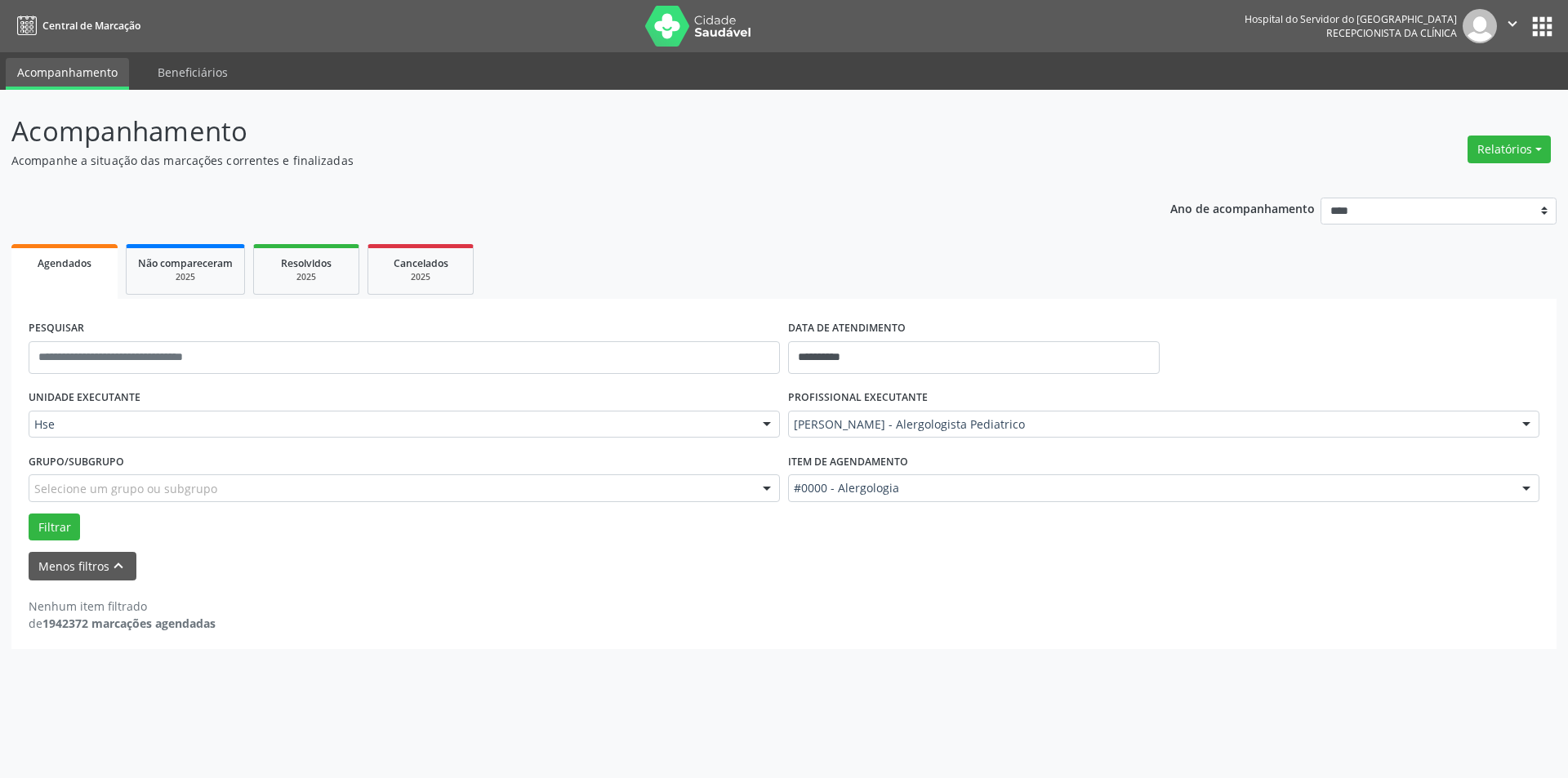
click at [1123, 138] on header "Acompanhamento Acompanhe a situação das marcações correntes e finalizadas Relat…" at bounding box center [784, 140] width 1545 height 58
click at [1519, 147] on button "Relatórios" at bounding box center [1509, 149] width 83 height 28
click at [1464, 190] on link "Agendamentos" at bounding box center [1463, 184] width 175 height 23
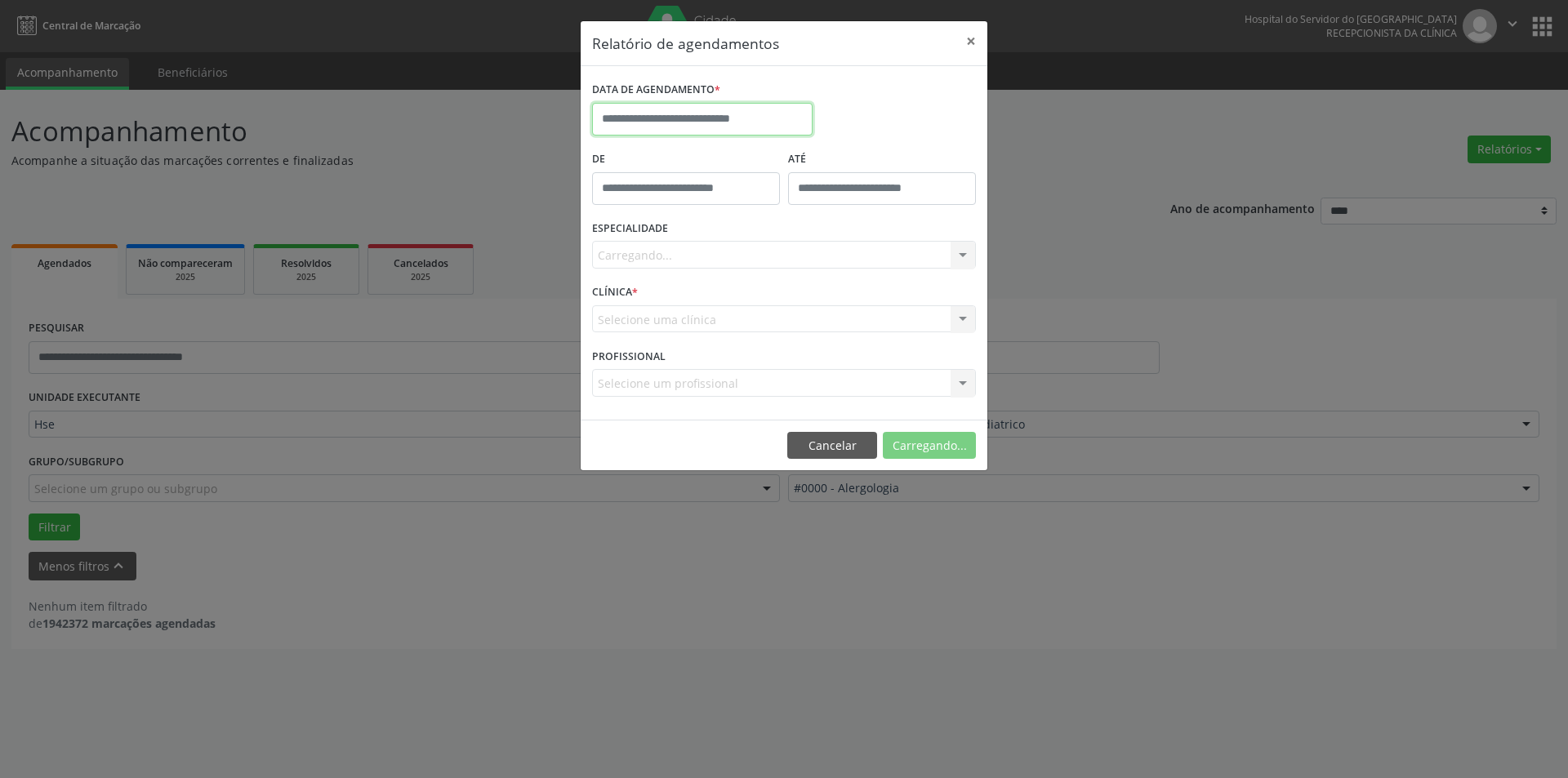
click at [741, 121] on input "text" at bounding box center [702, 119] width 220 height 33
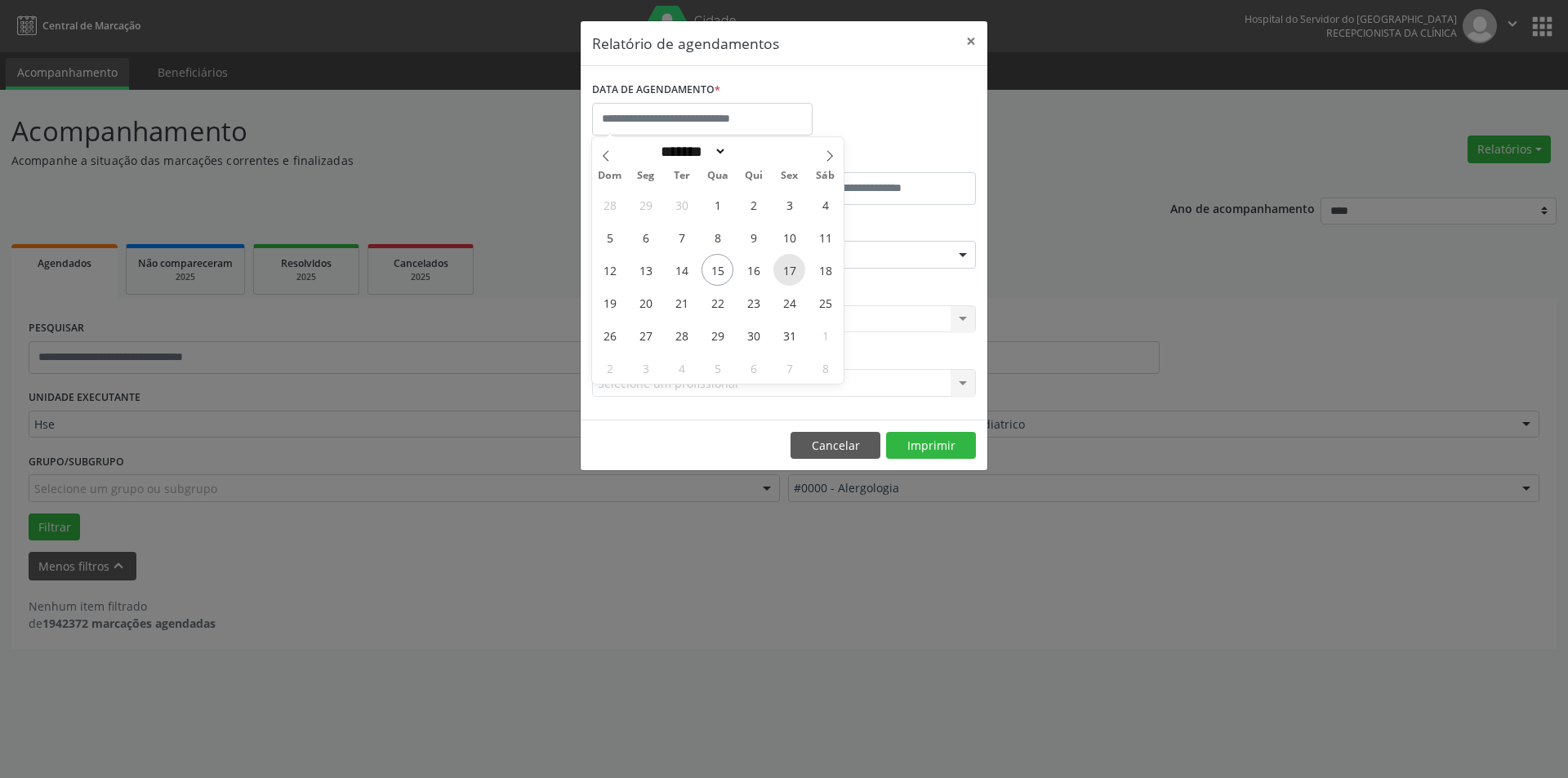
click at [789, 271] on span "17" at bounding box center [790, 270] width 32 height 32
type input "**********"
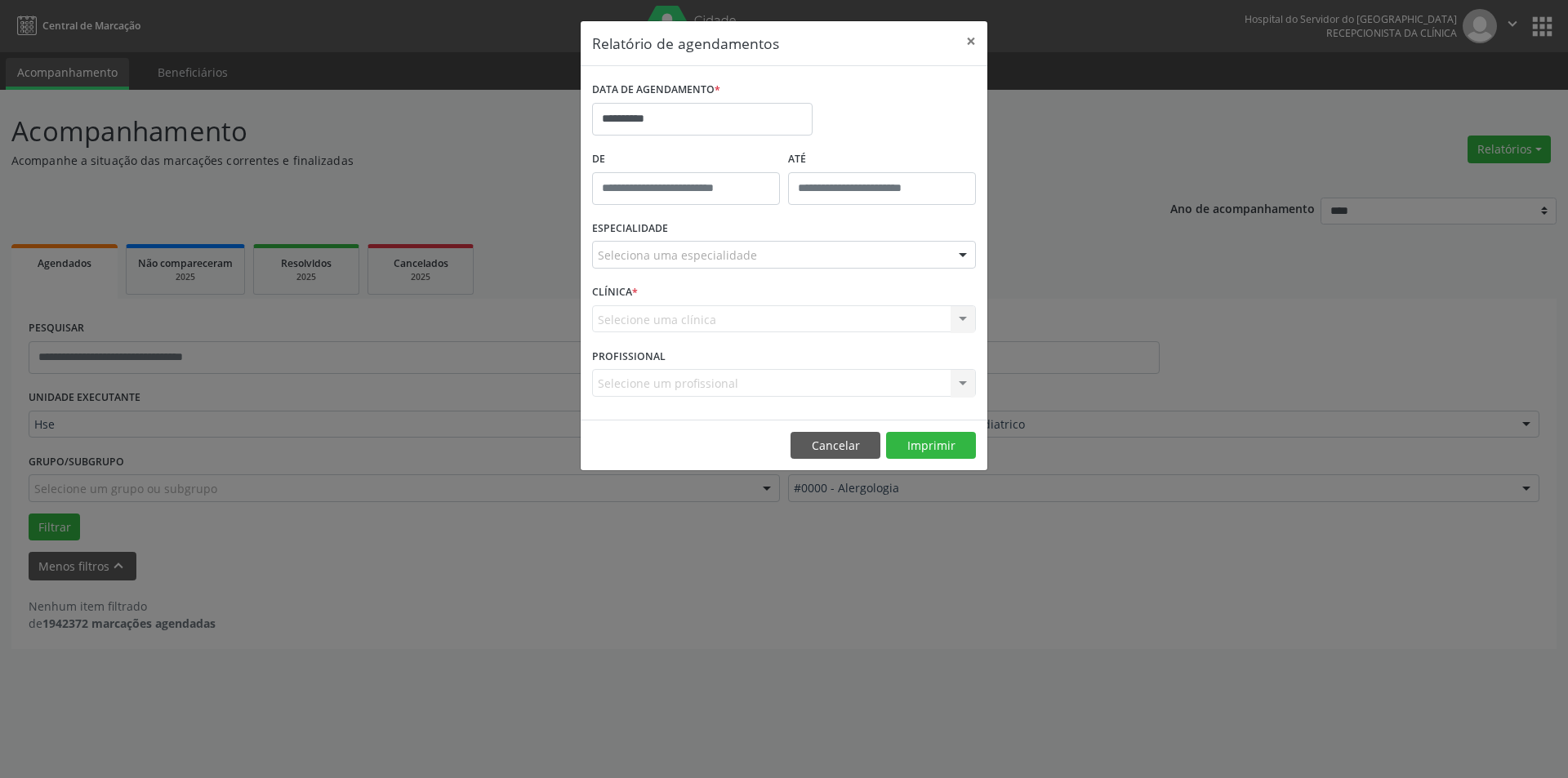
click at [790, 246] on div "Seleciona uma especialidade" at bounding box center [784, 254] width 384 height 28
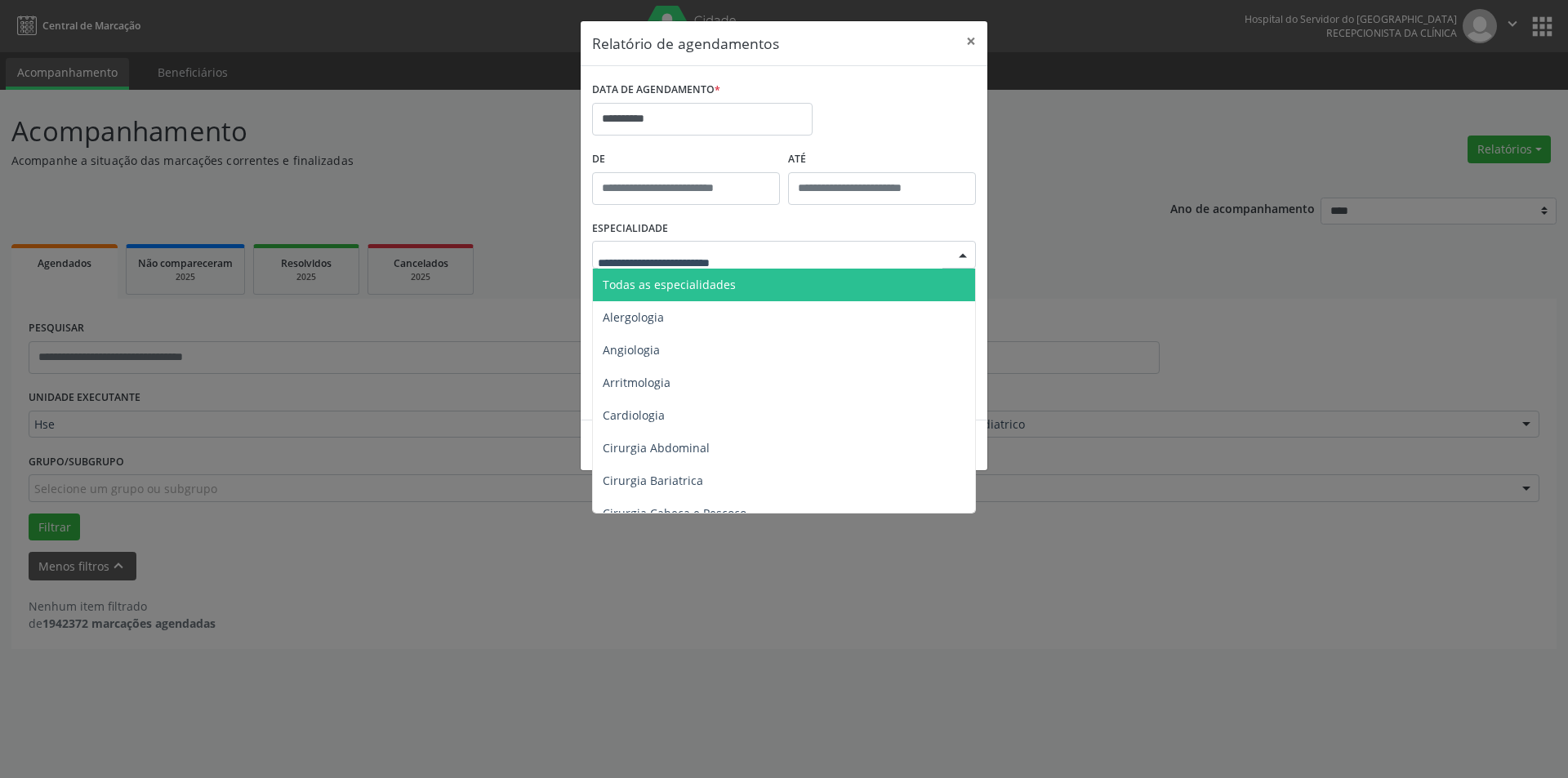
click at [815, 284] on span "Todas as especialidades" at bounding box center [785, 284] width 385 height 33
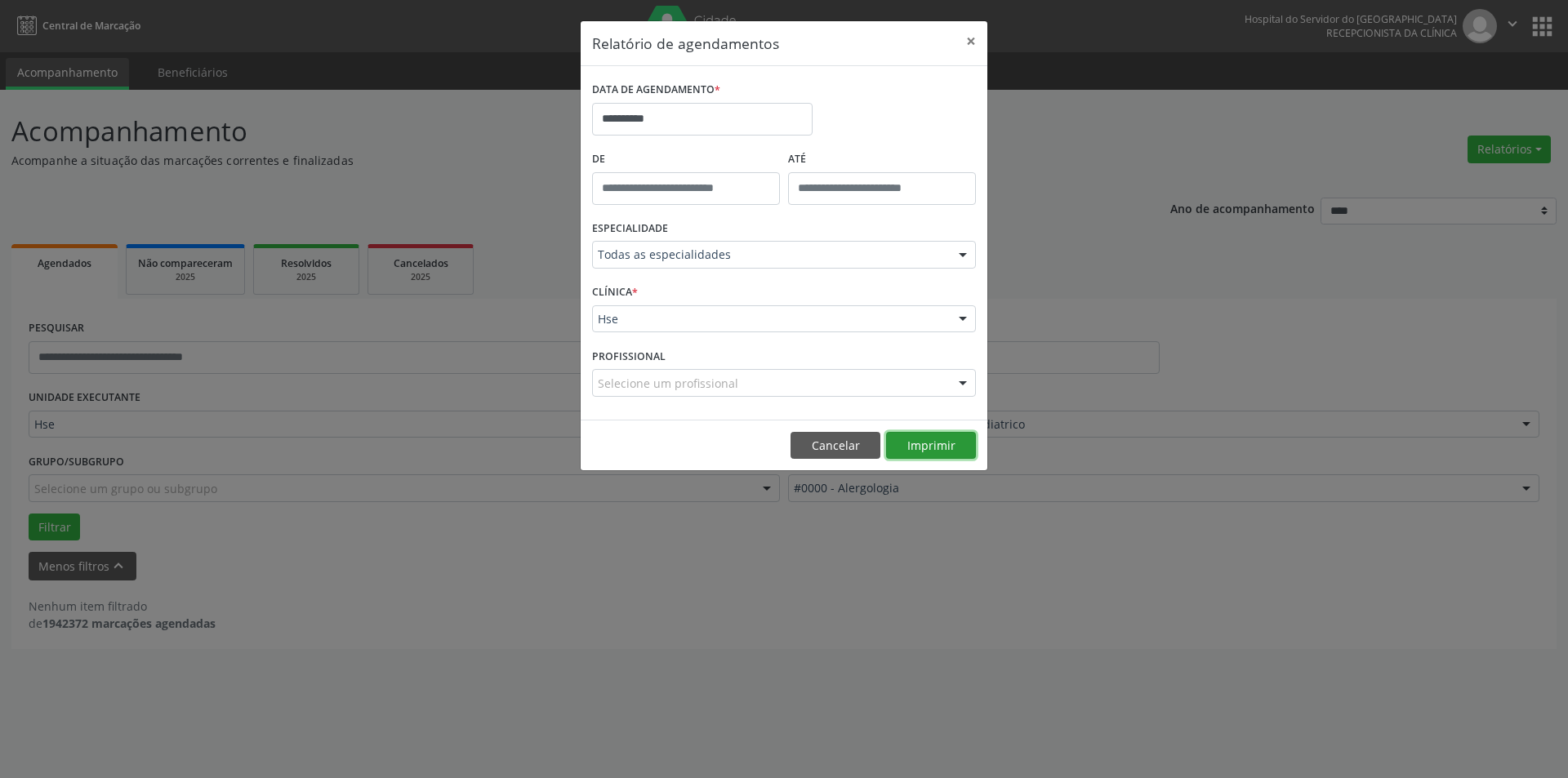
click at [932, 444] on button "Imprimir" at bounding box center [931, 445] width 90 height 28
